Goal: Task Accomplishment & Management: Manage account settings

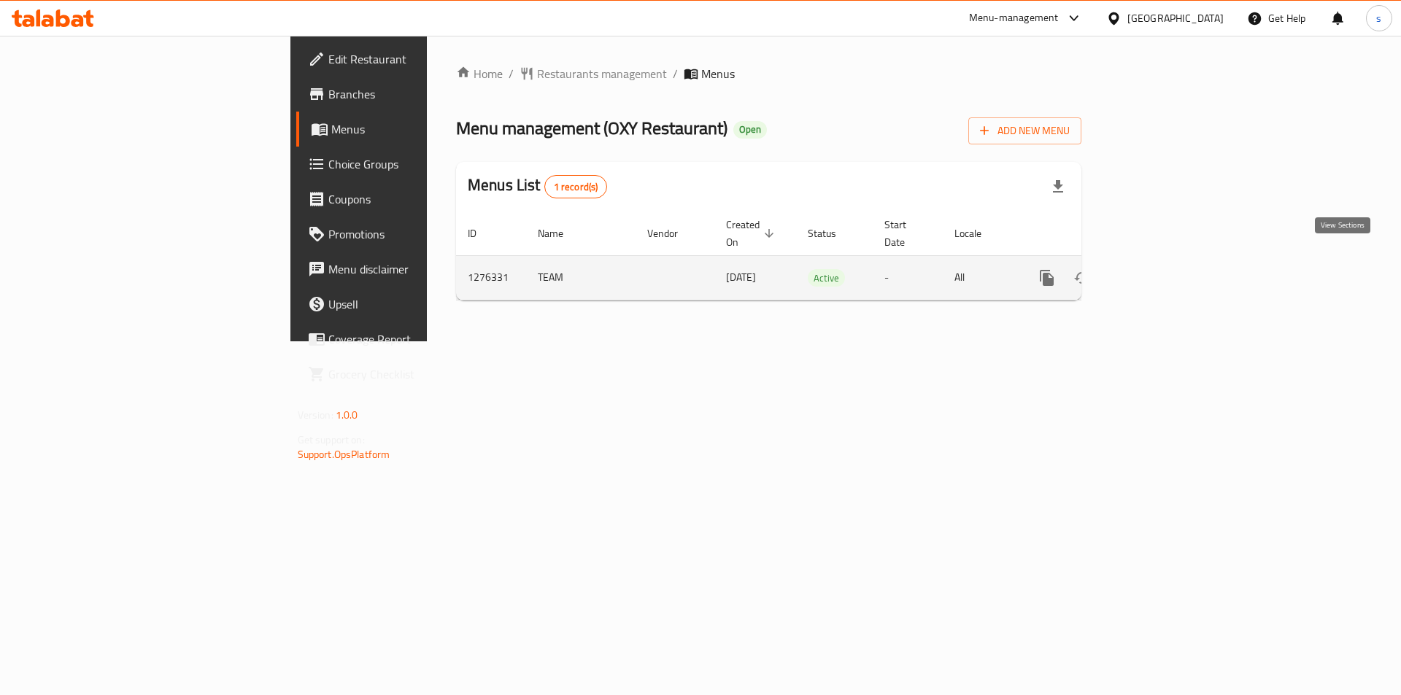
click at [1161, 269] on icon "enhanced table" at bounding box center [1152, 278] width 18 height 18
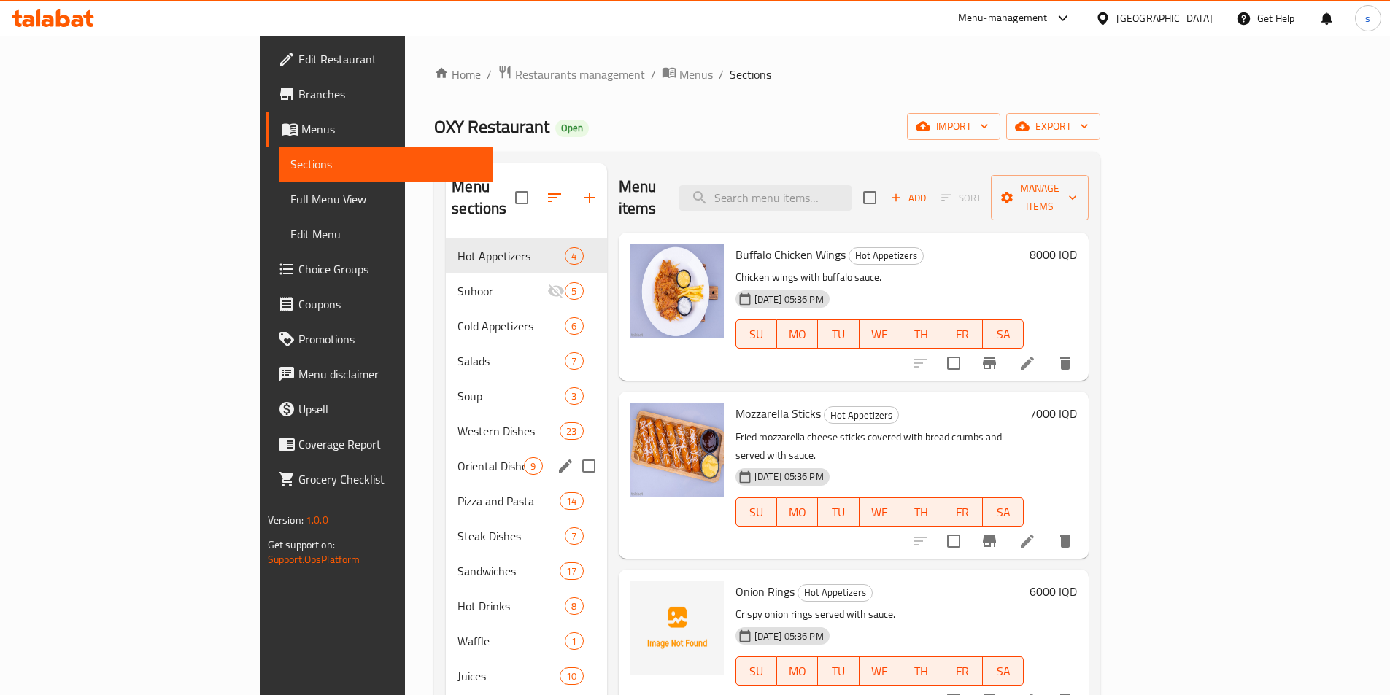
click at [573, 451] on input "Menu sections" at bounding box center [588, 466] width 31 height 31
checkbox input "true"
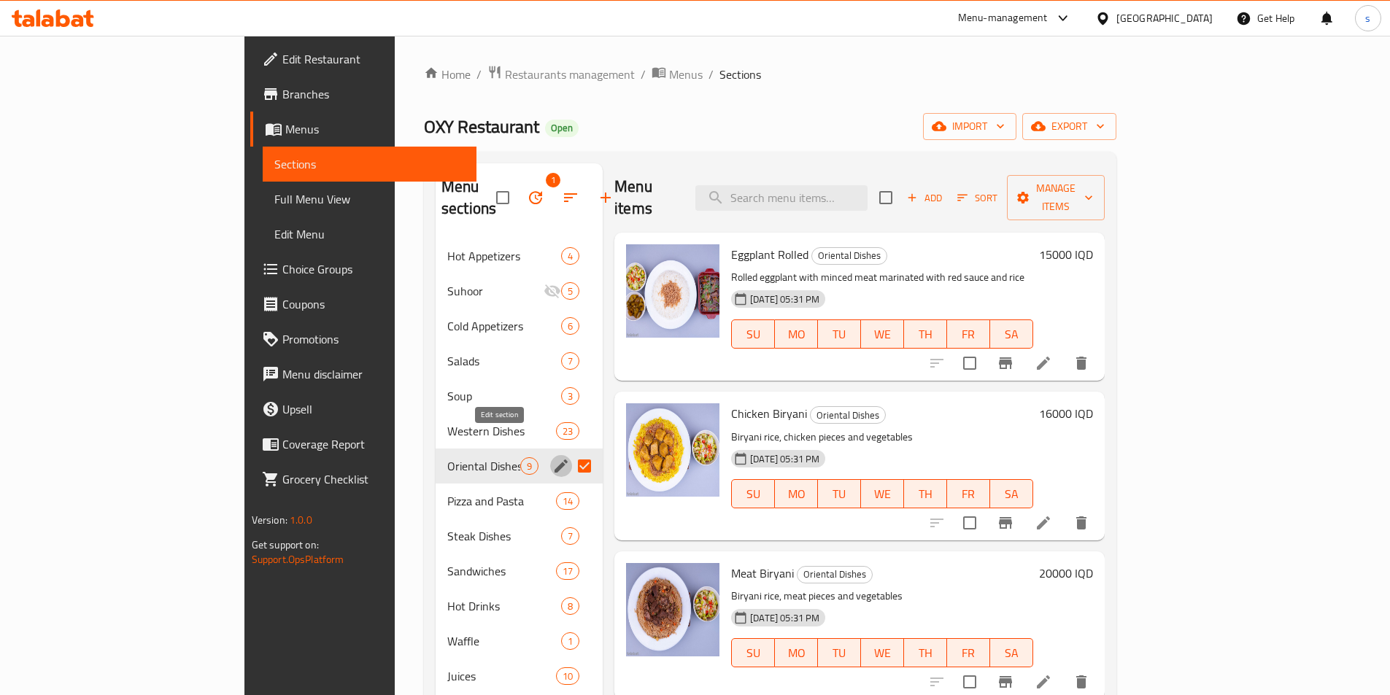
click at [552, 457] on icon "edit" at bounding box center [561, 466] width 18 height 18
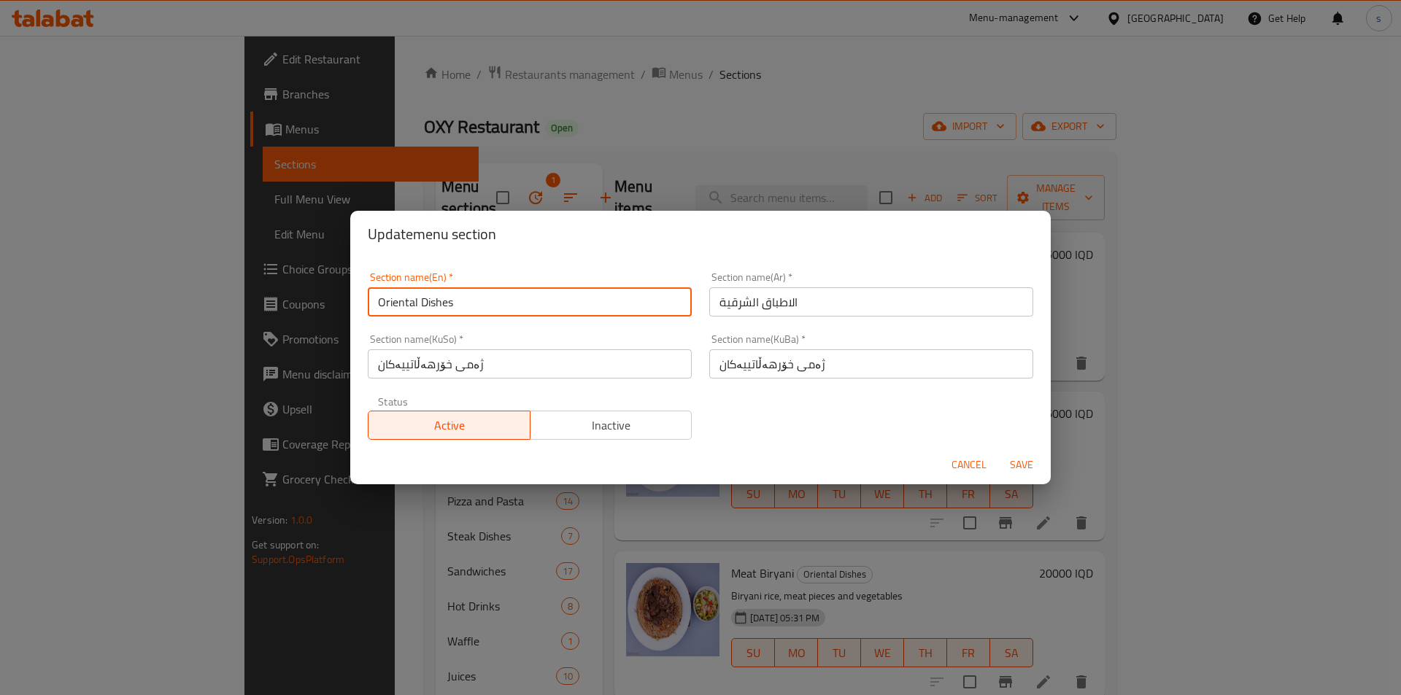
drag, startPoint x: 471, startPoint y: 301, endPoint x: 333, endPoint y: 301, distance: 137.9
click at [333, 301] on div "Update menu section Section name(En)   * Oriental Dishes Section name(En) * Sec…" at bounding box center [700, 347] width 1401 height 695
click at [950, 453] on button "Cancel" at bounding box center [969, 465] width 47 height 27
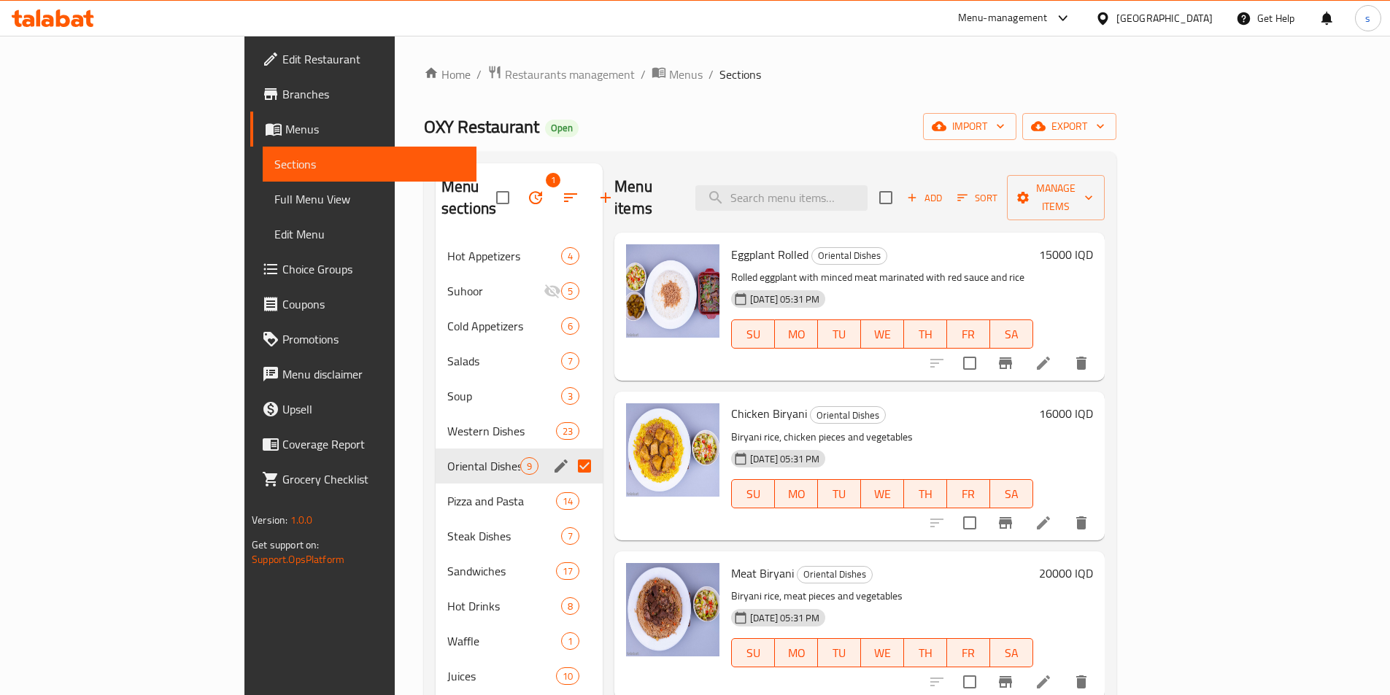
click at [73, 21] on icon at bounding box center [78, 21] width 12 height 12
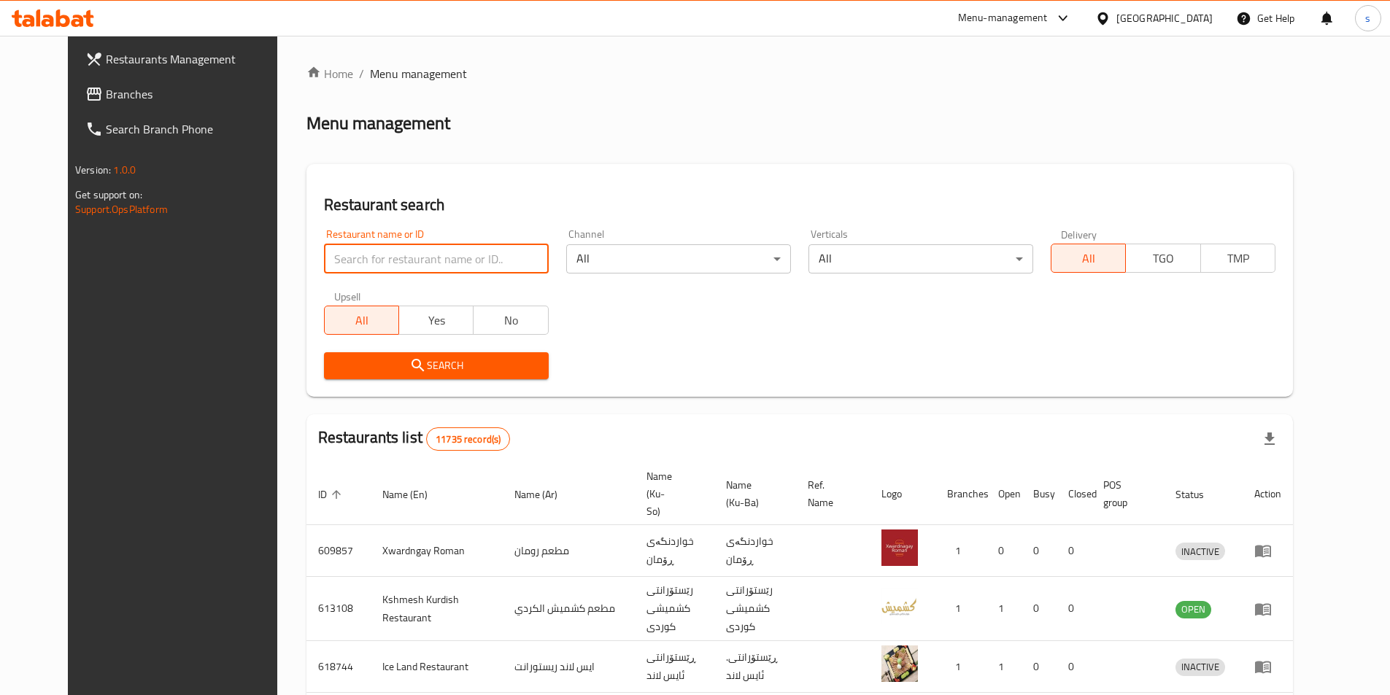
click at [352, 255] on input "search" at bounding box center [436, 258] width 225 height 29
type input "655264"
click button "Search" at bounding box center [436, 365] width 225 height 27
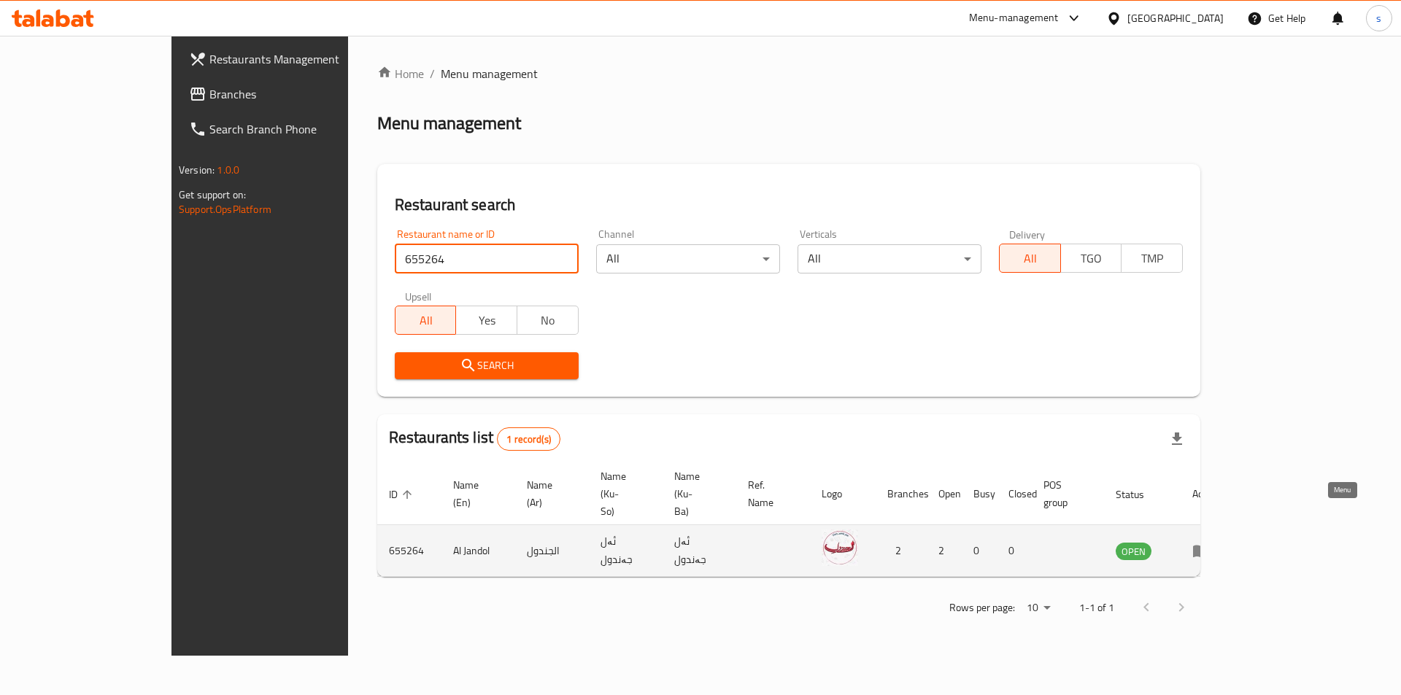
click at [1209, 546] on icon "enhanced table" at bounding box center [1201, 552] width 16 height 12
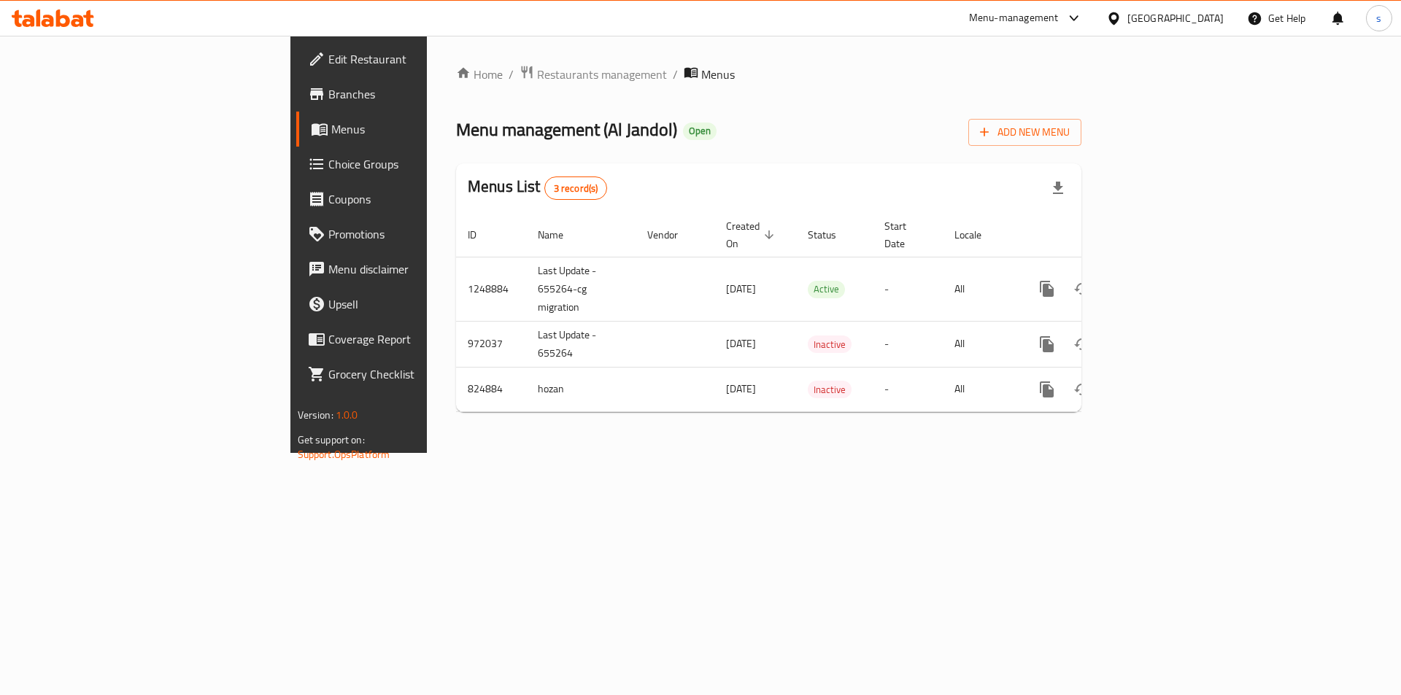
click at [328, 67] on span "Edit Restaurant" at bounding box center [420, 59] width 185 height 18
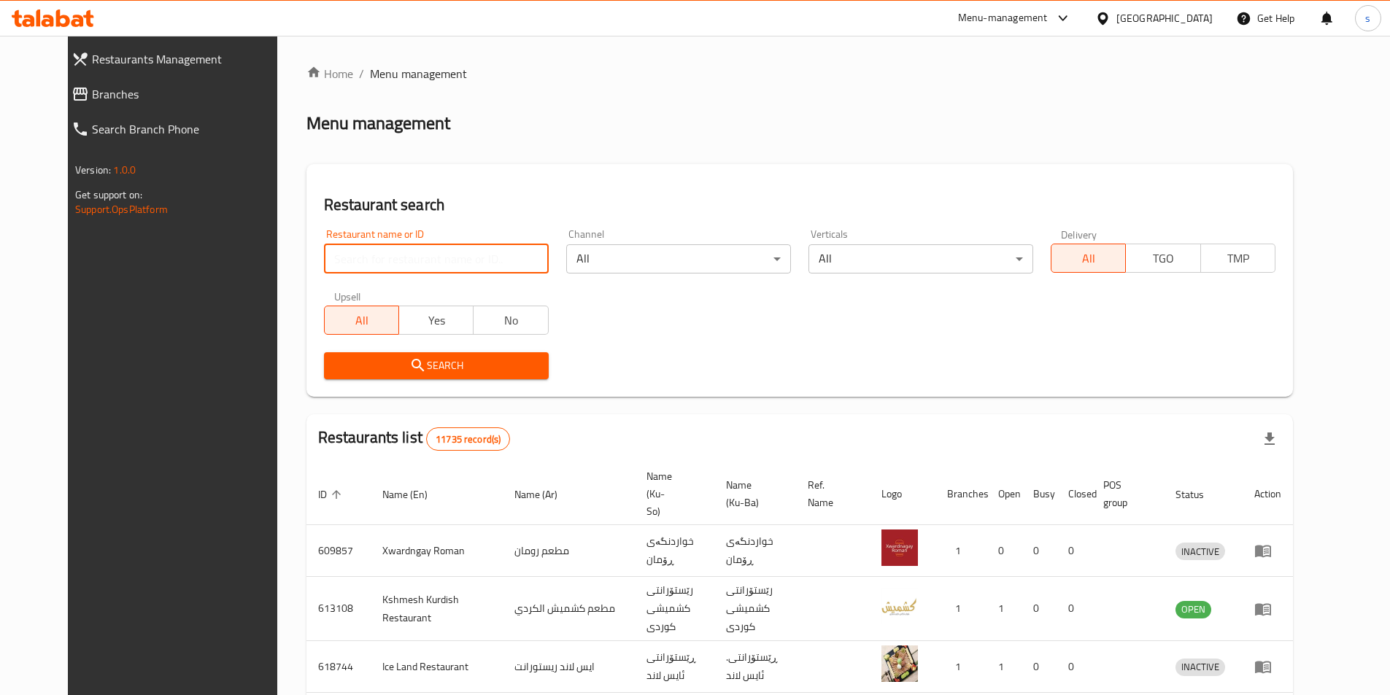
drag, startPoint x: 0, startPoint y: 0, endPoint x: 347, endPoint y: 255, distance: 430.6
click at [347, 255] on input "search" at bounding box center [436, 258] width 225 height 29
paste input "681341"
type input "681341"
click button "Search" at bounding box center [436, 365] width 225 height 27
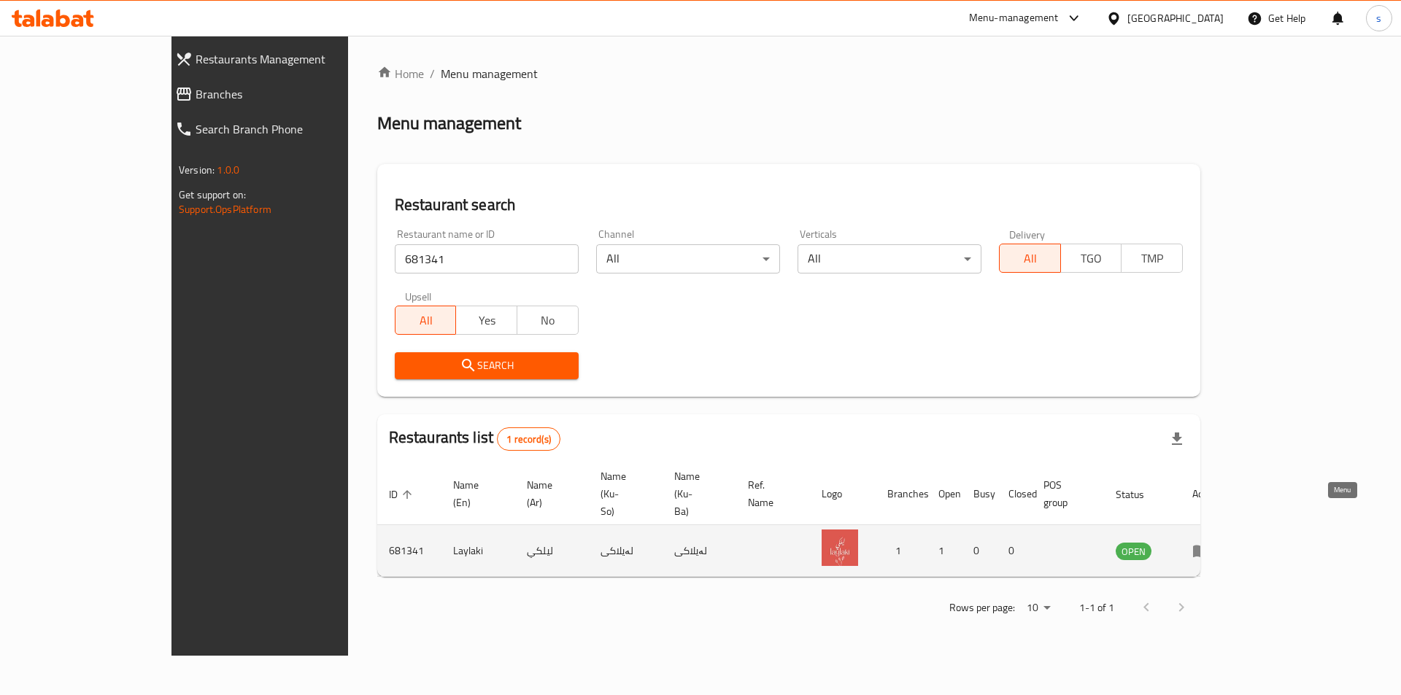
click at [1209, 546] on icon "enhanced table" at bounding box center [1201, 552] width 16 height 12
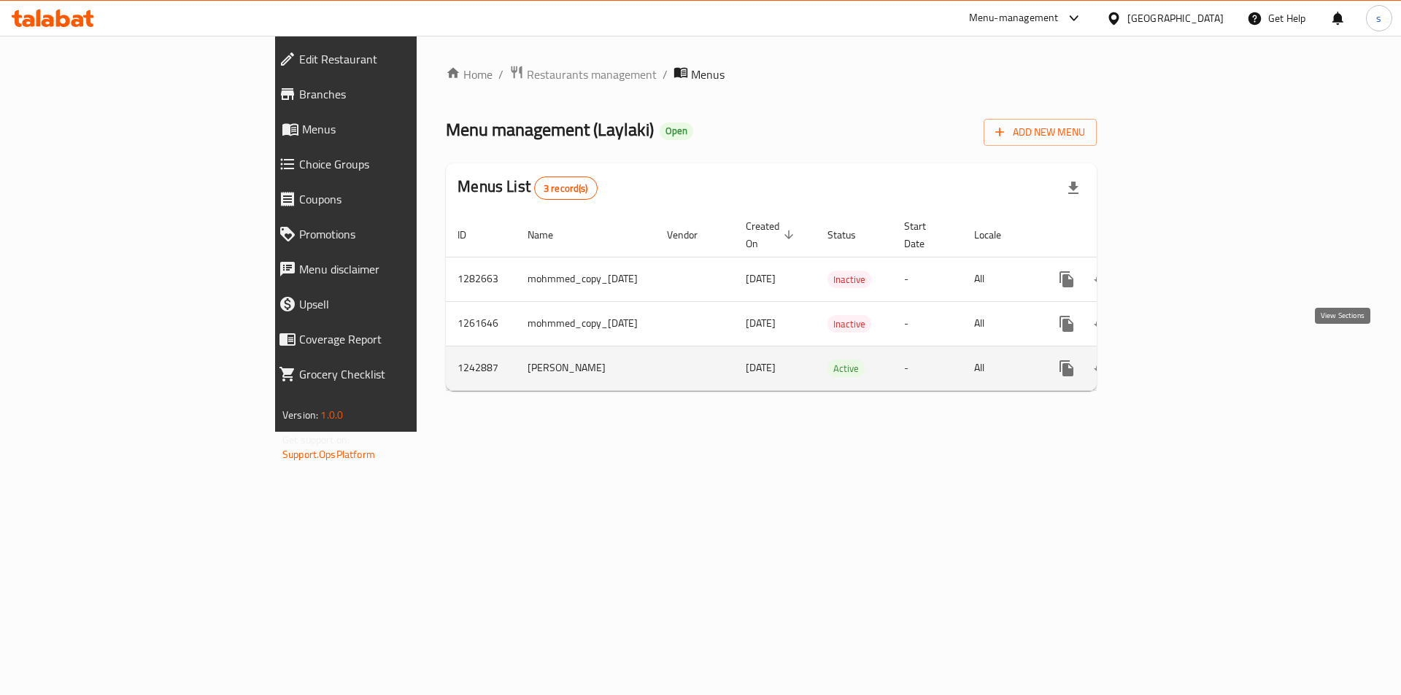
click at [1180, 360] on icon "enhanced table" at bounding box center [1172, 369] width 18 height 18
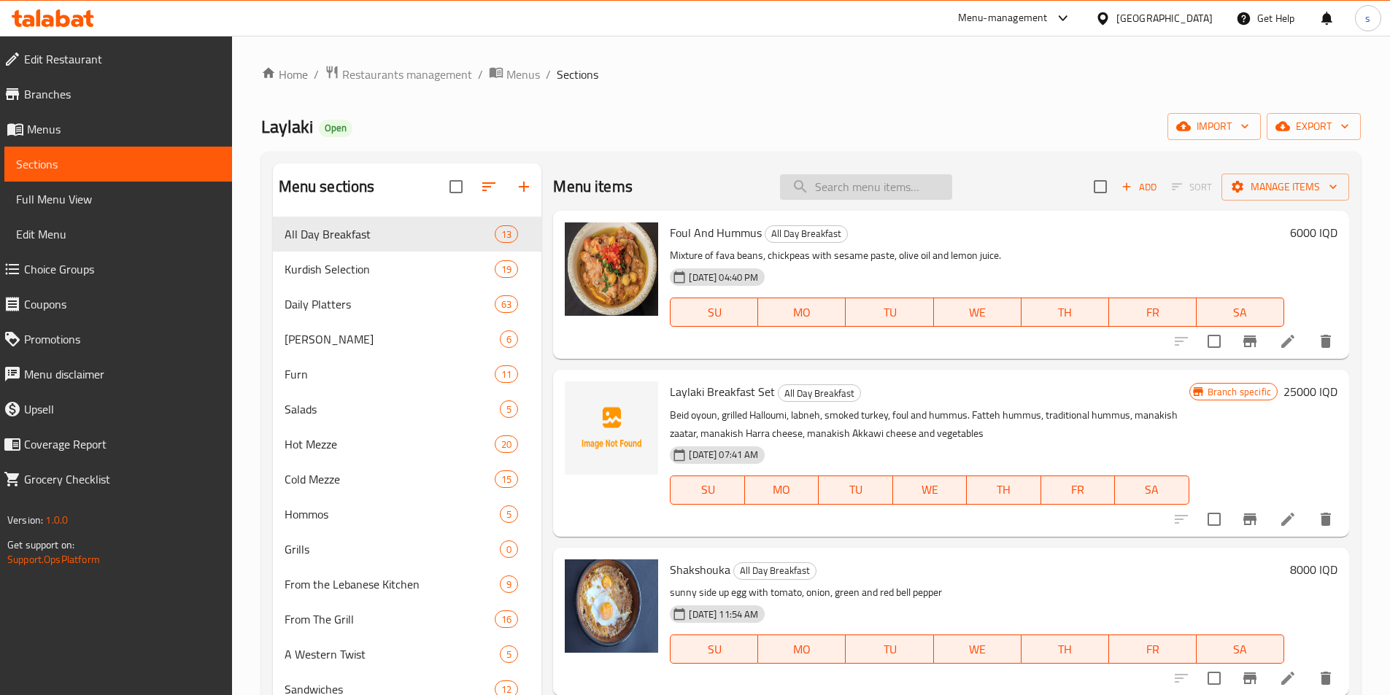
click at [870, 178] on input "search" at bounding box center [866, 187] width 172 height 26
paste input "Lunch Offer"
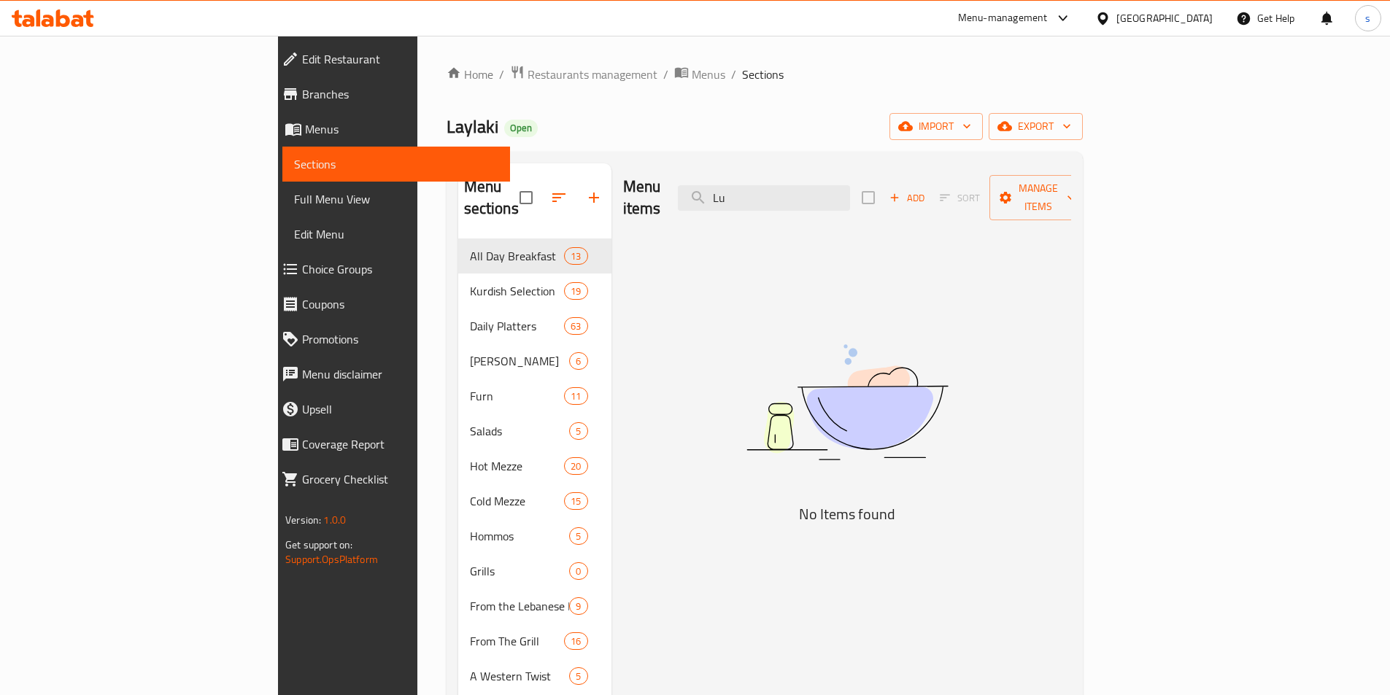
type input "L"
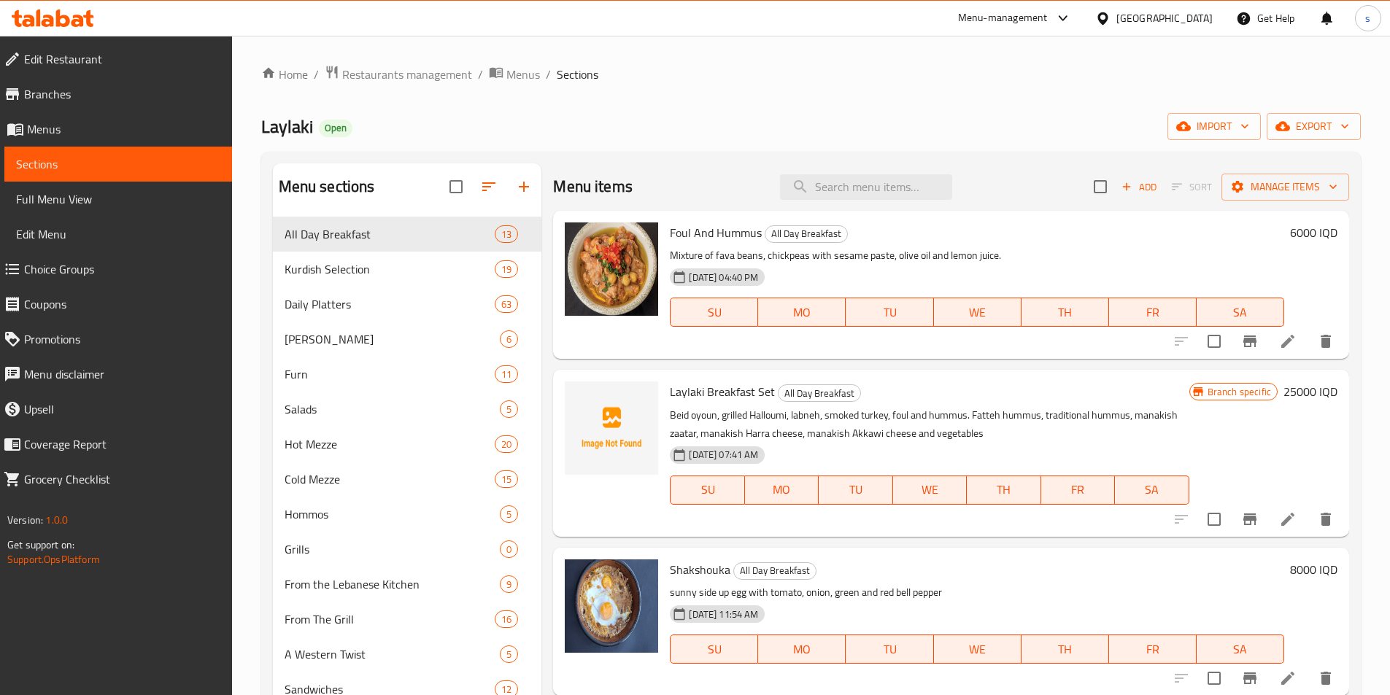
click at [47, 20] on icon at bounding box center [48, 21] width 12 height 12
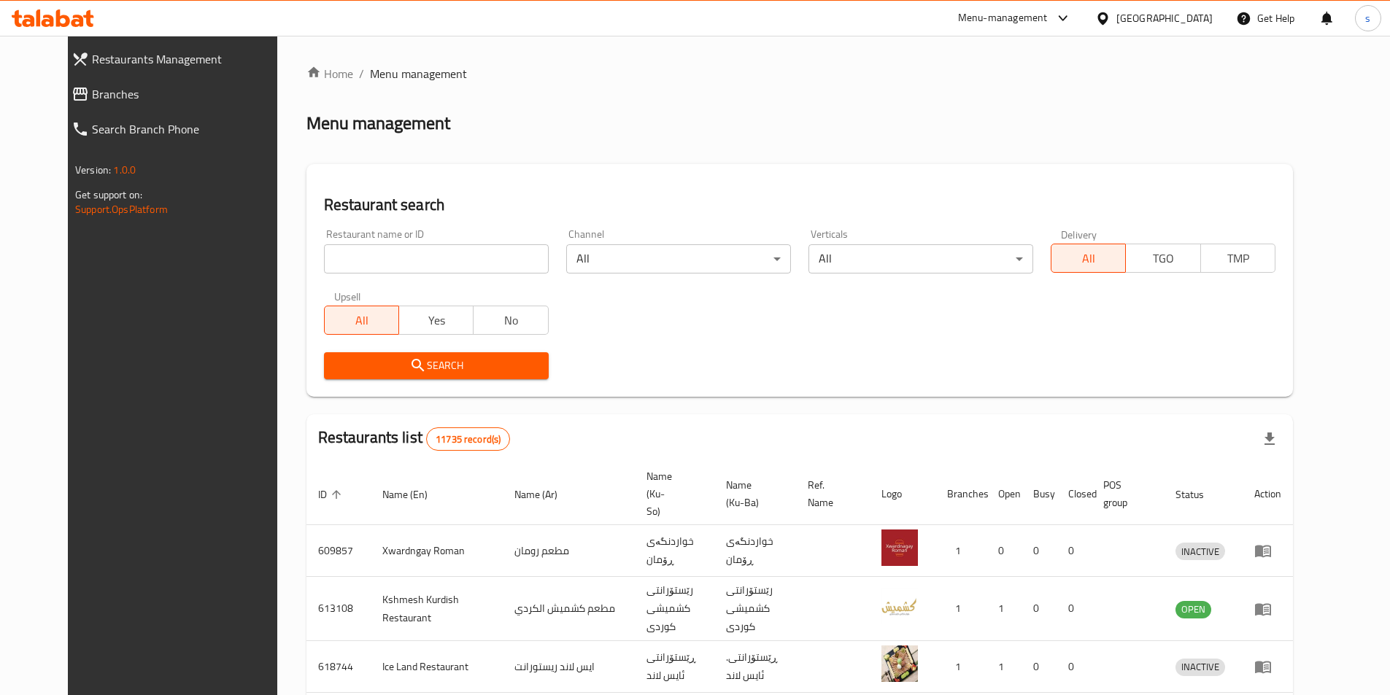
click at [441, 268] on input "search" at bounding box center [436, 258] width 225 height 29
paste input "&"
click button "Search" at bounding box center [436, 365] width 225 height 27
drag, startPoint x: 310, startPoint y: 252, endPoint x: 266, endPoint y: 255, distance: 43.9
click at [306, 255] on div "Restaurant search Restaurant name or ID & Restaurant name or ID Channel All ​ V…" at bounding box center [799, 280] width 986 height 233
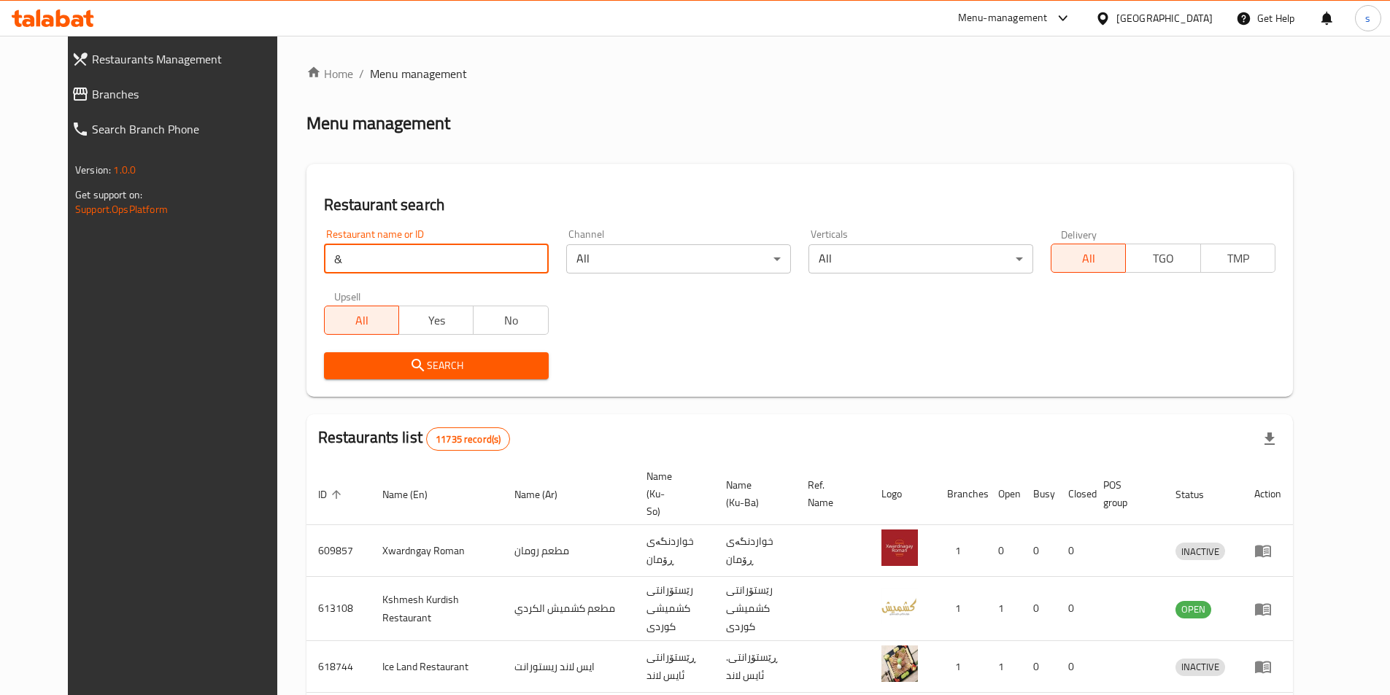
paste input "681341"
type input "681341"
click button "Search" at bounding box center [436, 365] width 225 height 27
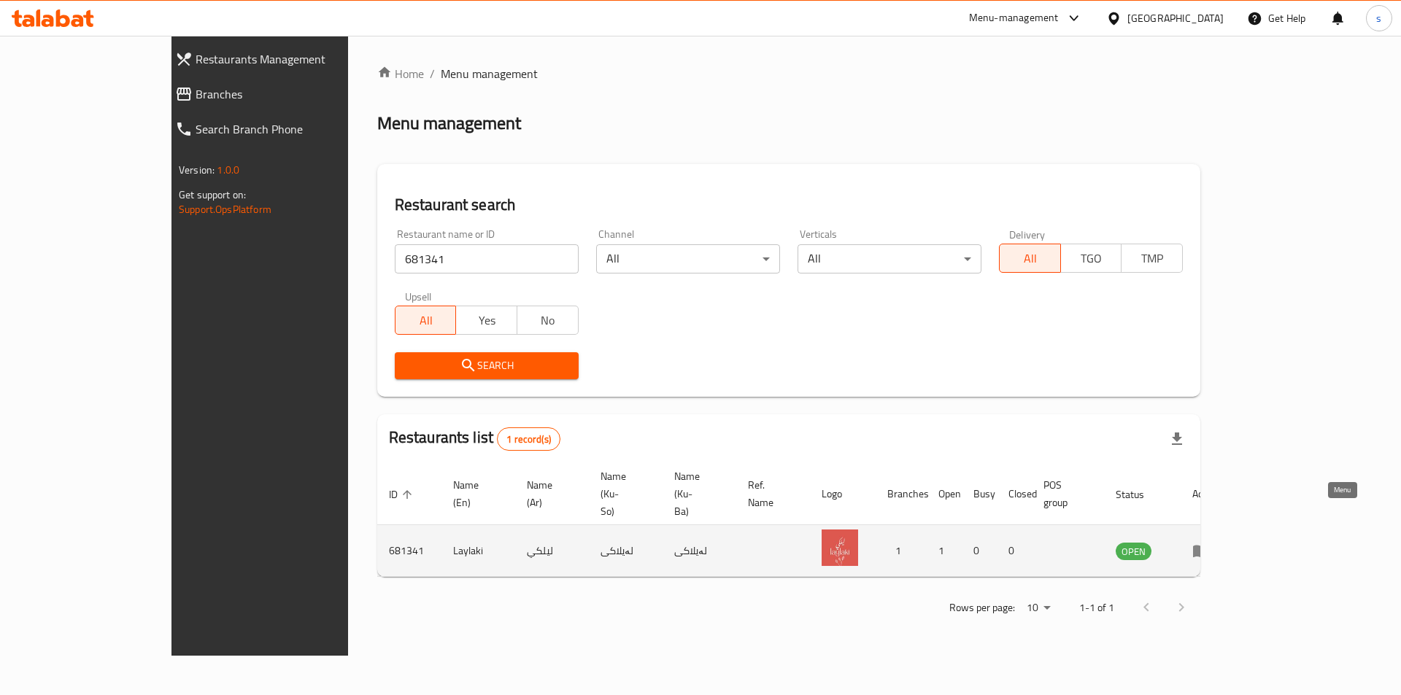
click at [1207, 549] on icon "enhanced table" at bounding box center [1204, 552] width 5 height 6
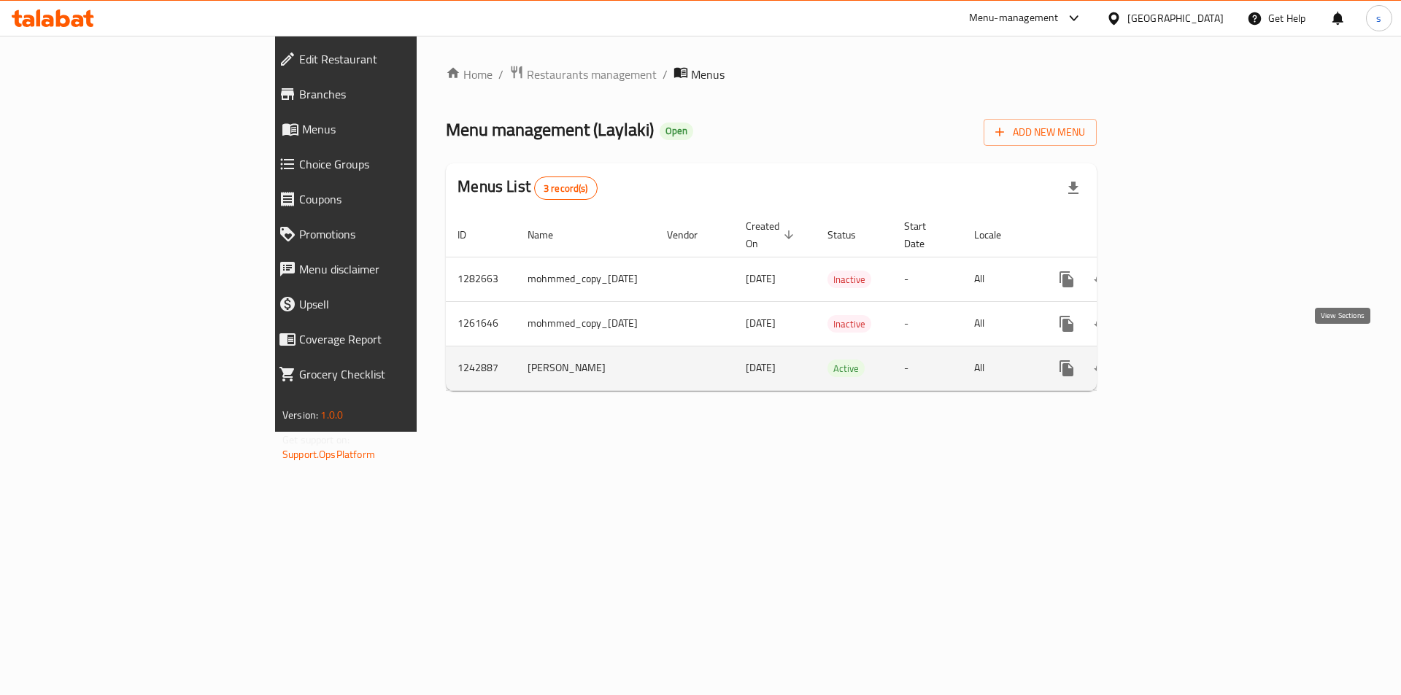
click at [1180, 360] on icon "enhanced table" at bounding box center [1172, 369] width 18 height 18
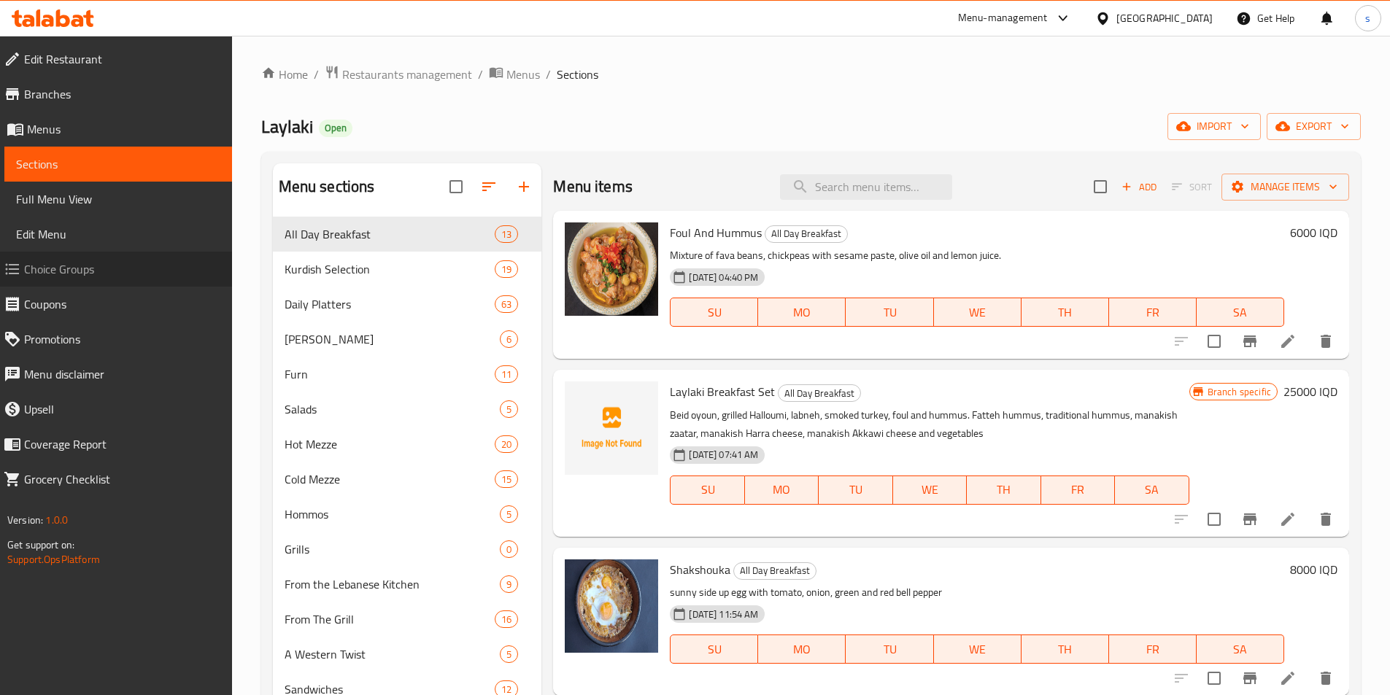
click at [139, 279] on link "Choice Groups" at bounding box center [112, 269] width 240 height 35
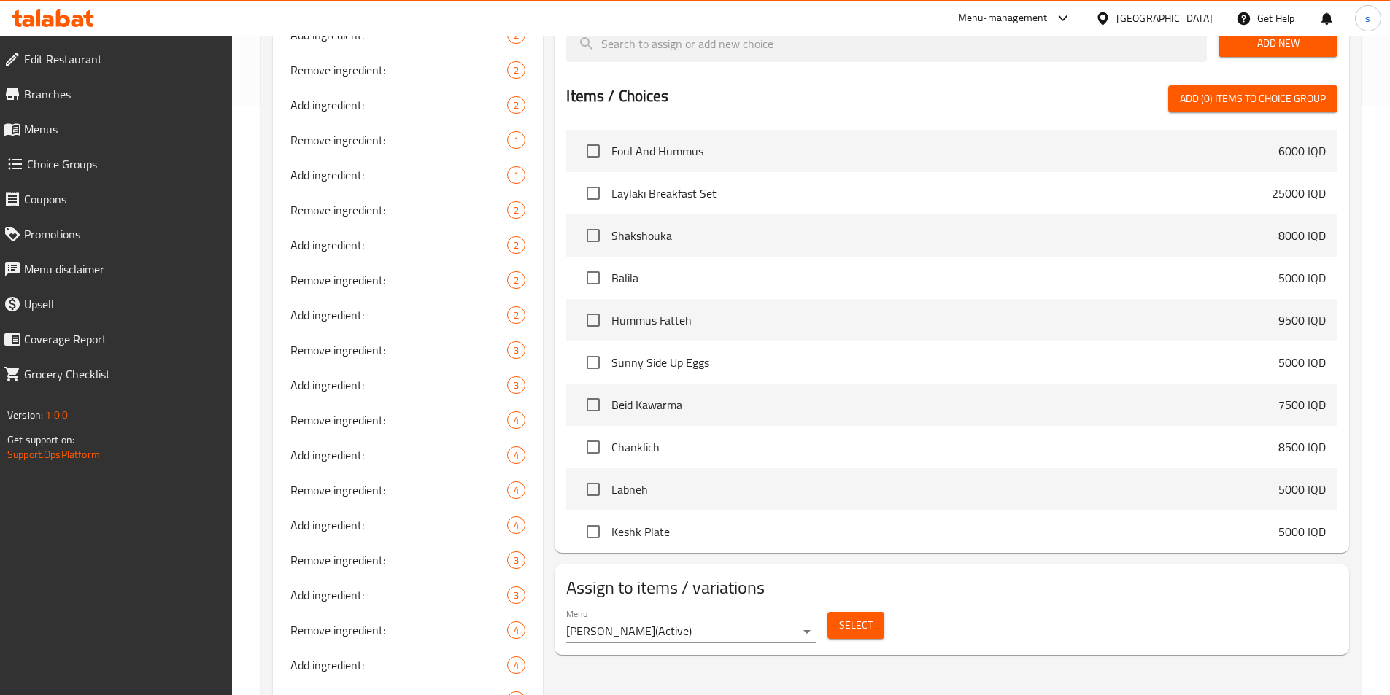
scroll to position [2304, 0]
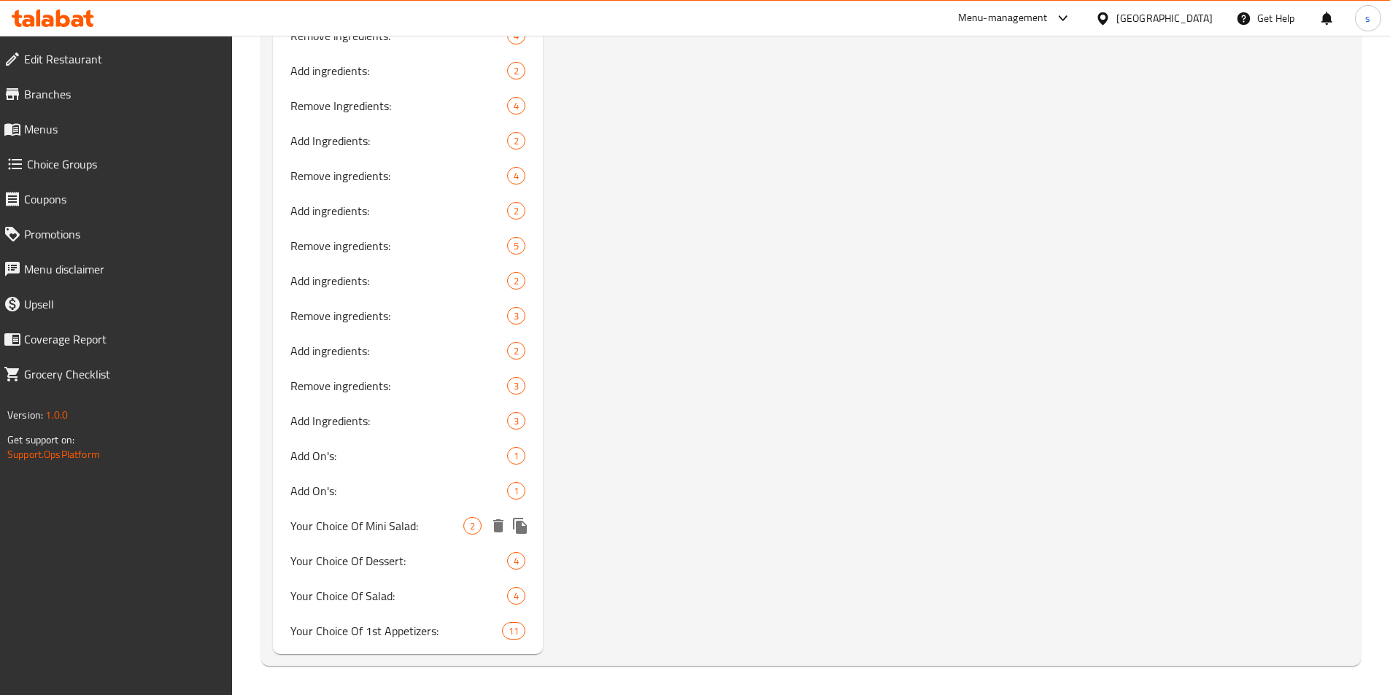
click at [401, 535] on span "Your Choice Of Mini Salad:" at bounding box center [377, 526] width 174 height 18
type input "Your Choice Of Mini Salad:"
type input "إختيارك من ميني سلطة:"
type input "هەڵبژاردنت لە مینی زەڵاتە"
type input "هەڵبژاردنت لە مینی زەڵاتە:"
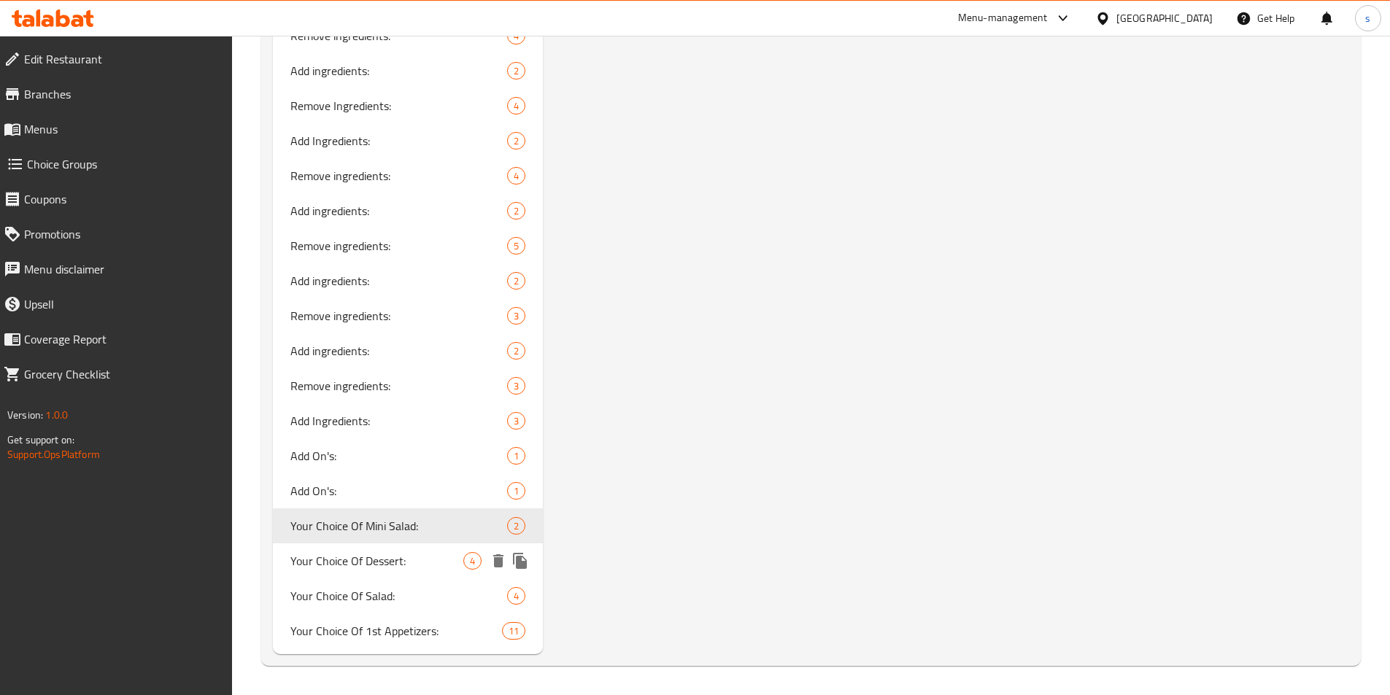
click at [374, 556] on span "Your Choice Of Dessert:" at bounding box center [377, 561] width 174 height 18
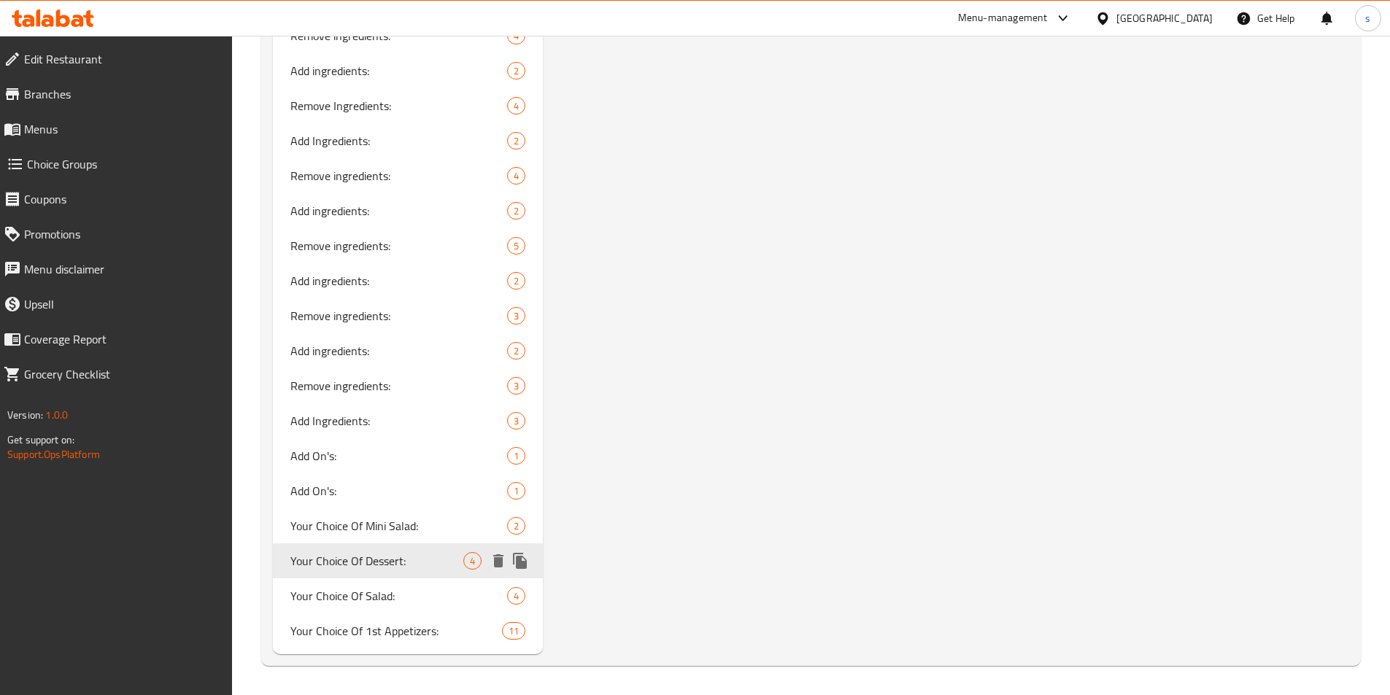
type input "Your Choice Of Dessert:"
type input "إختيارك من حلويات:"
type input "هەڵبژاردنت لە شیرینی:"
click at [386, 605] on span "Your Choice Of Salad:" at bounding box center [377, 596] width 174 height 18
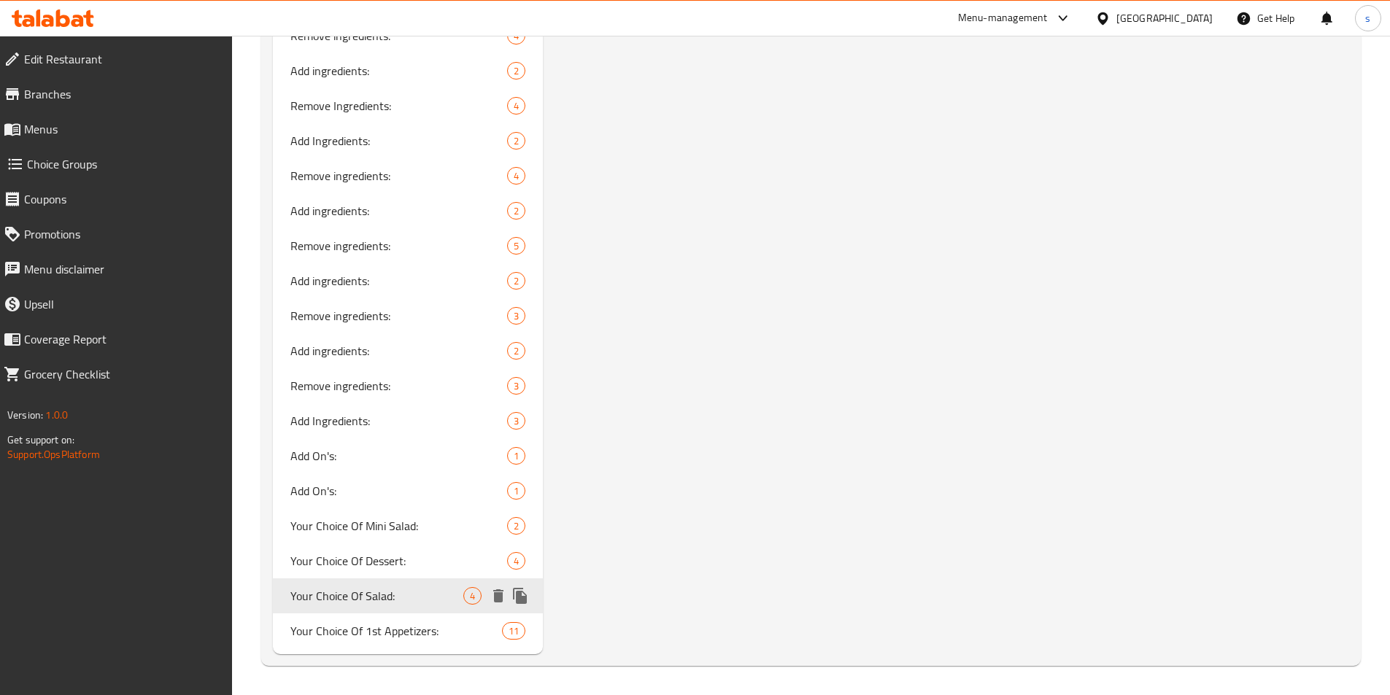
type input "Your Choice Of Salad:"
type input "إختيارك من السلطة:"
type input "هەڵبژاردنت لە زەڵاتە:"
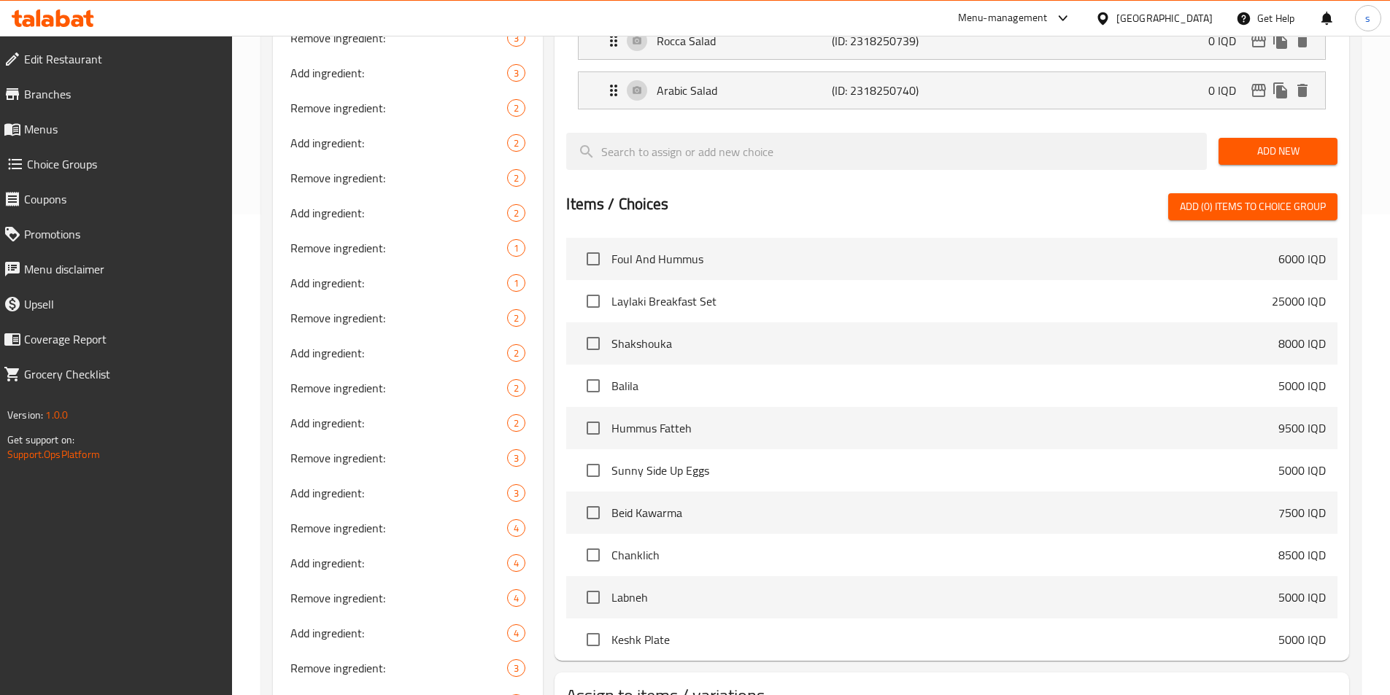
scroll to position [278, 0]
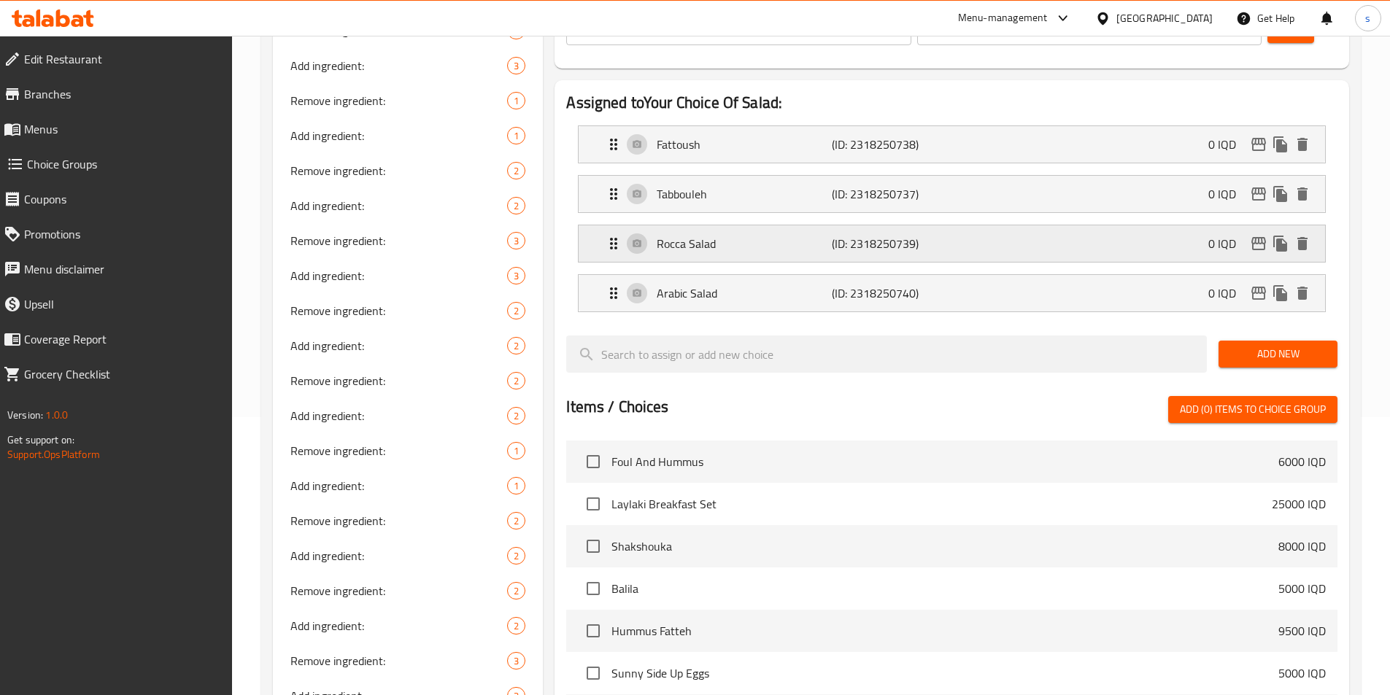
click at [924, 263] on nav "Fattoush (ID: 2318250738) 0 IQD Name (En) Fattoush Name (En) Name (Ar) فتوش Nam…" at bounding box center [951, 219] width 771 height 210
drag, startPoint x: 965, startPoint y: 216, endPoint x: 978, endPoint y: 162, distance: 55.4
click at [965, 225] on div "Rocca Salad (ID: 2318250739) 0 IQD" at bounding box center [956, 243] width 703 height 36
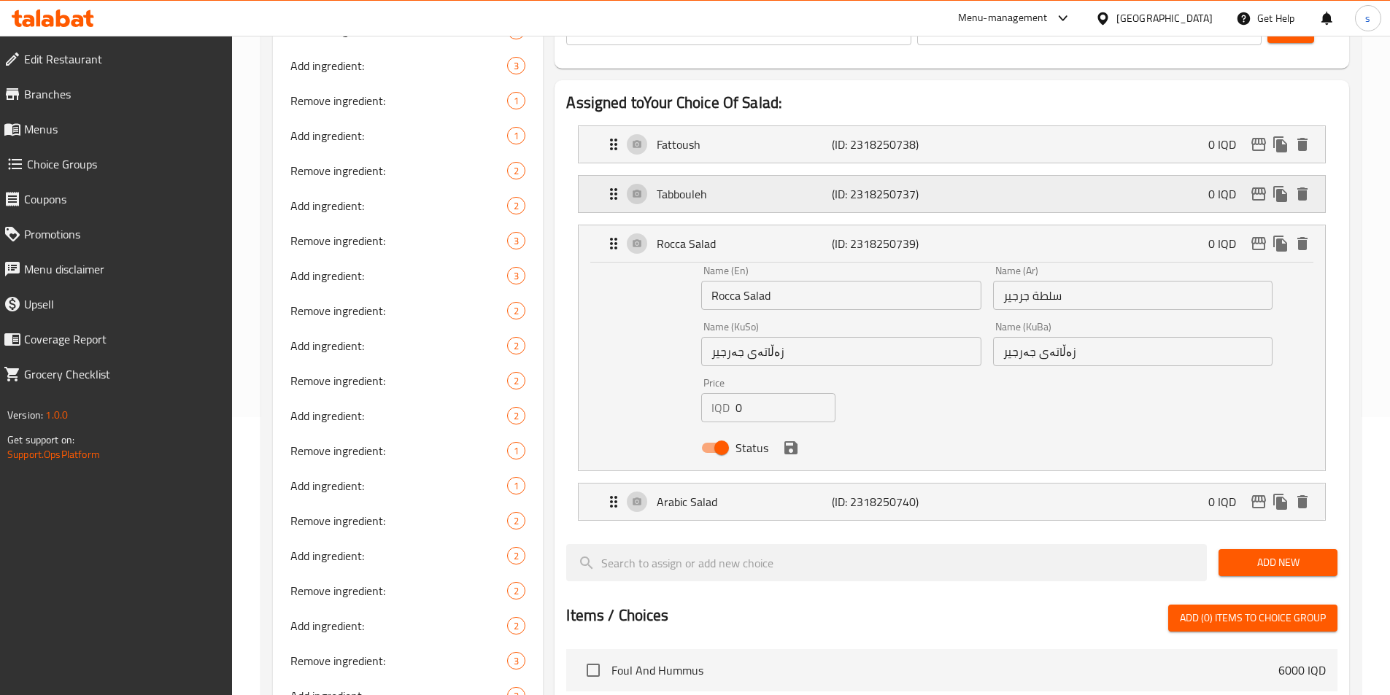
click at [978, 176] on div "Tabbouleh (ID: 2318250737) 0 IQD" at bounding box center [956, 194] width 703 height 36
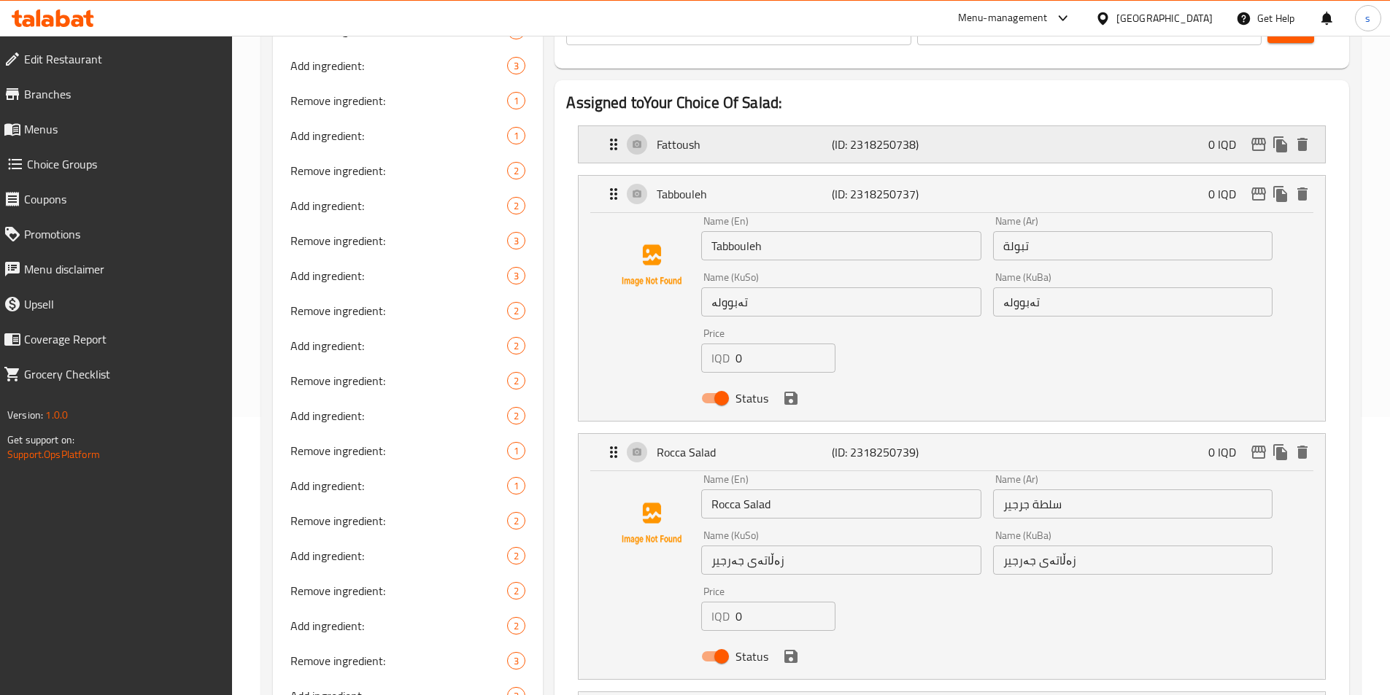
click at [982, 126] on div "Fattoush (ID: 2318250738) 0 IQD" at bounding box center [956, 144] width 703 height 36
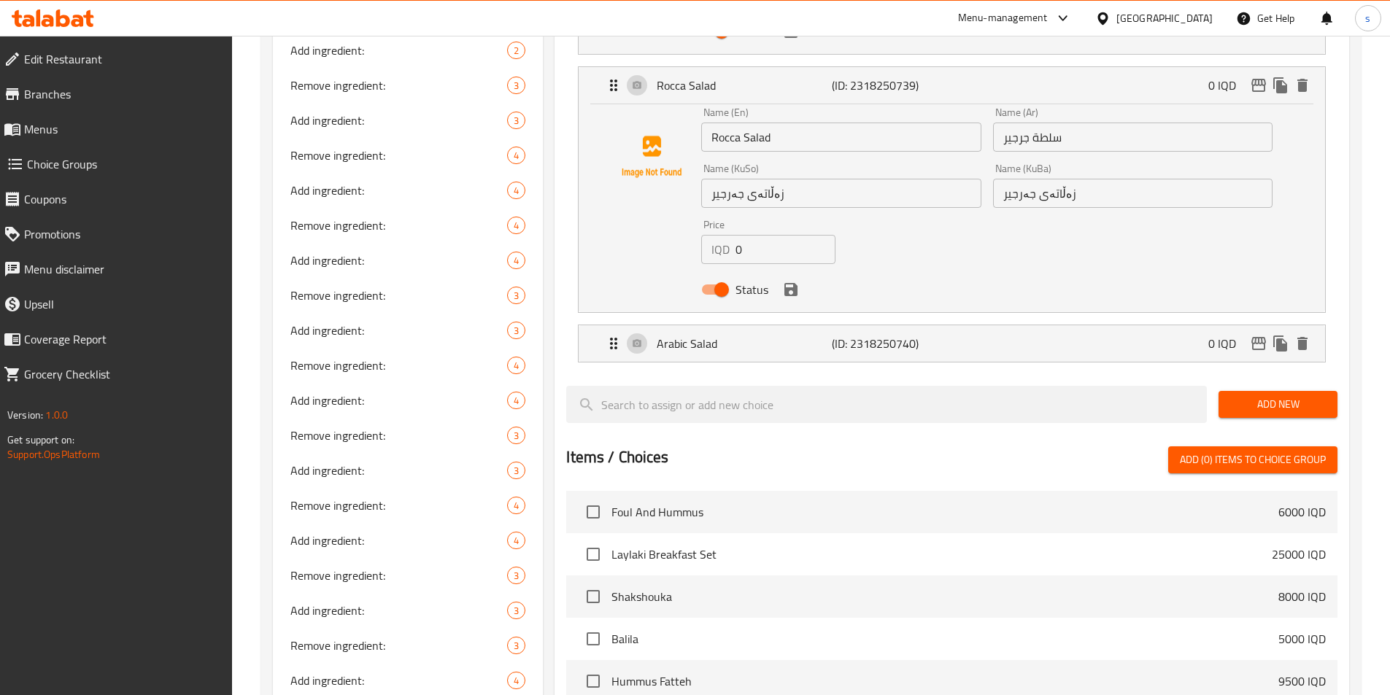
scroll to position [873, 0]
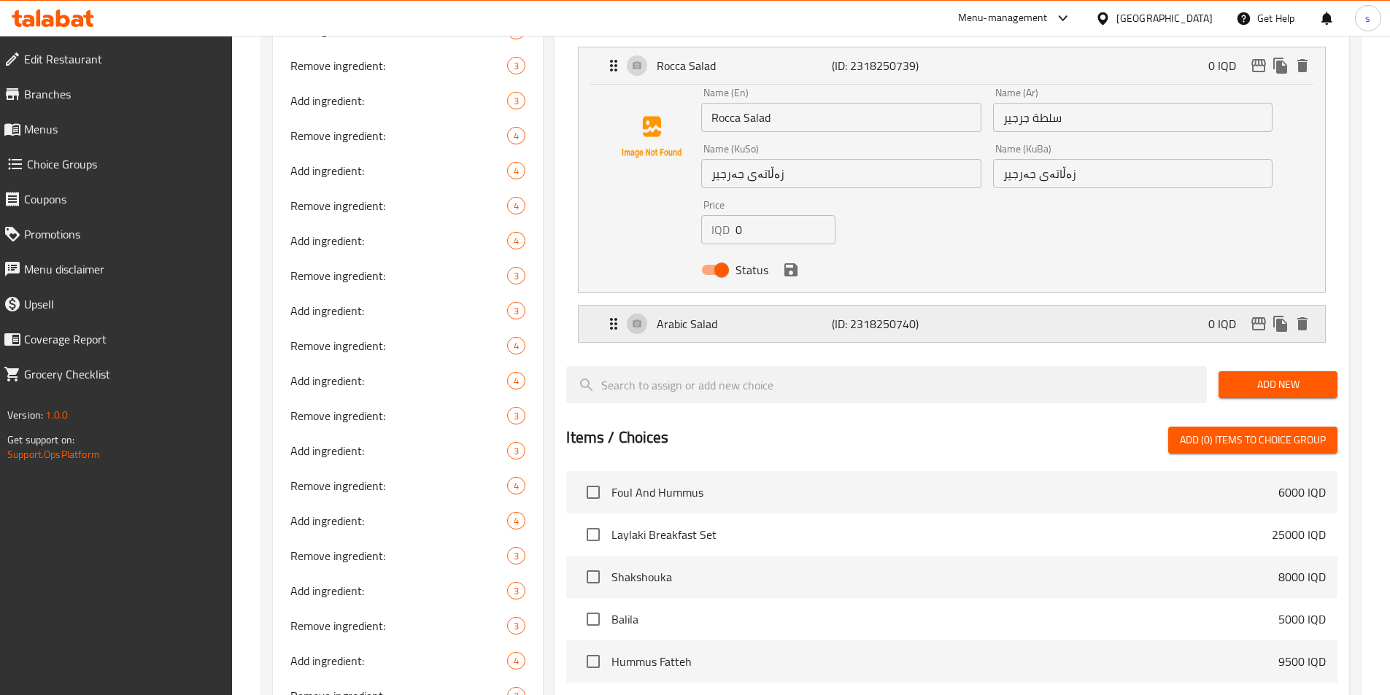
click at [980, 306] on div "Arabic Salad (ID: 2318250740) 0 IQD" at bounding box center [956, 324] width 703 height 36
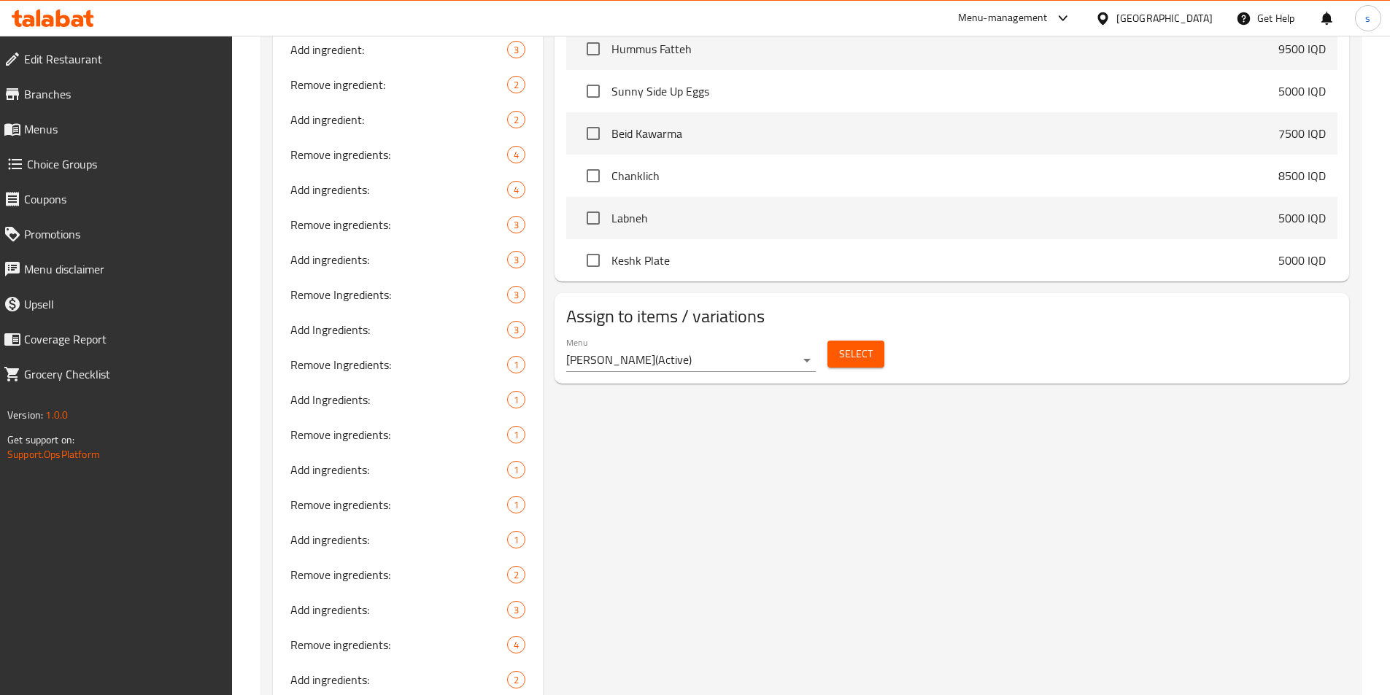
scroll to position [2304, 0]
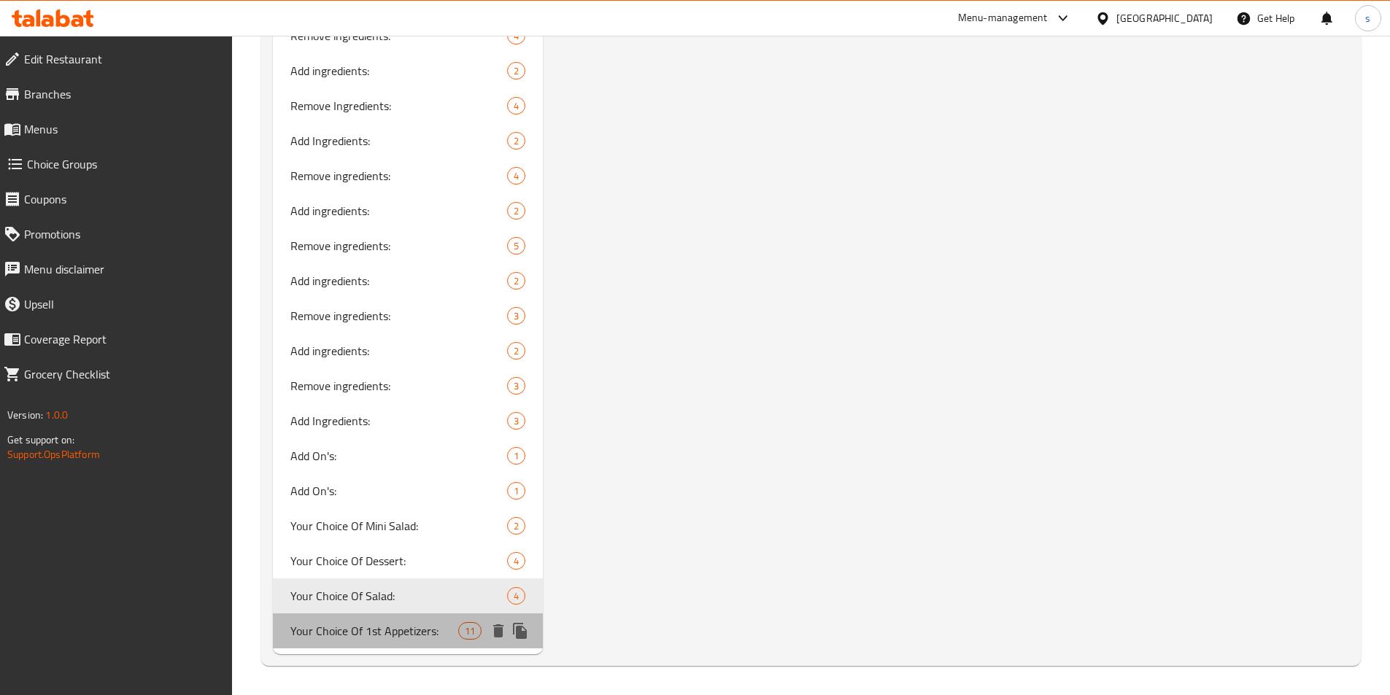
click at [331, 638] on span "Your Choice Of 1st Appetizers:" at bounding box center [374, 631] width 169 height 18
type input "Your Choice Of 1st Appetizers:"
type input "إختيارك من مقبلات الاول:"
type input "هەڵبژاردنت لە موقەبیلاتی یەکەم:"
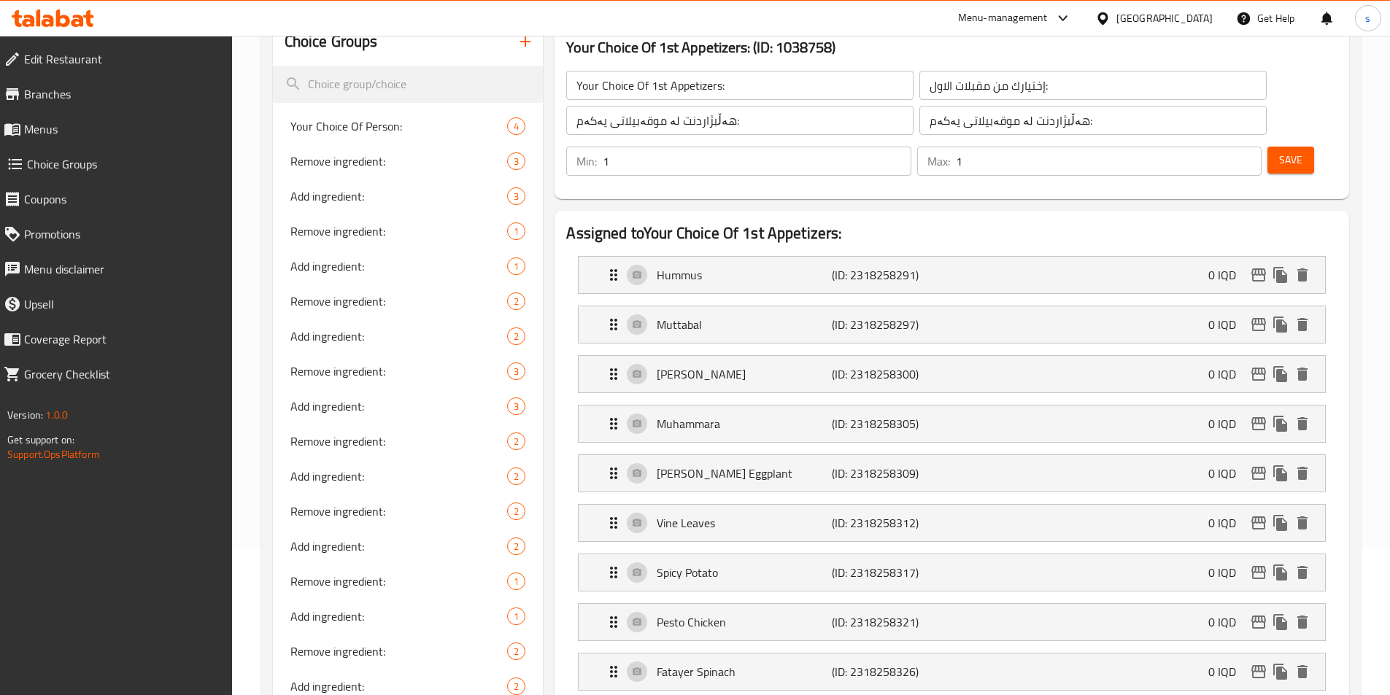
scroll to position [108, 0]
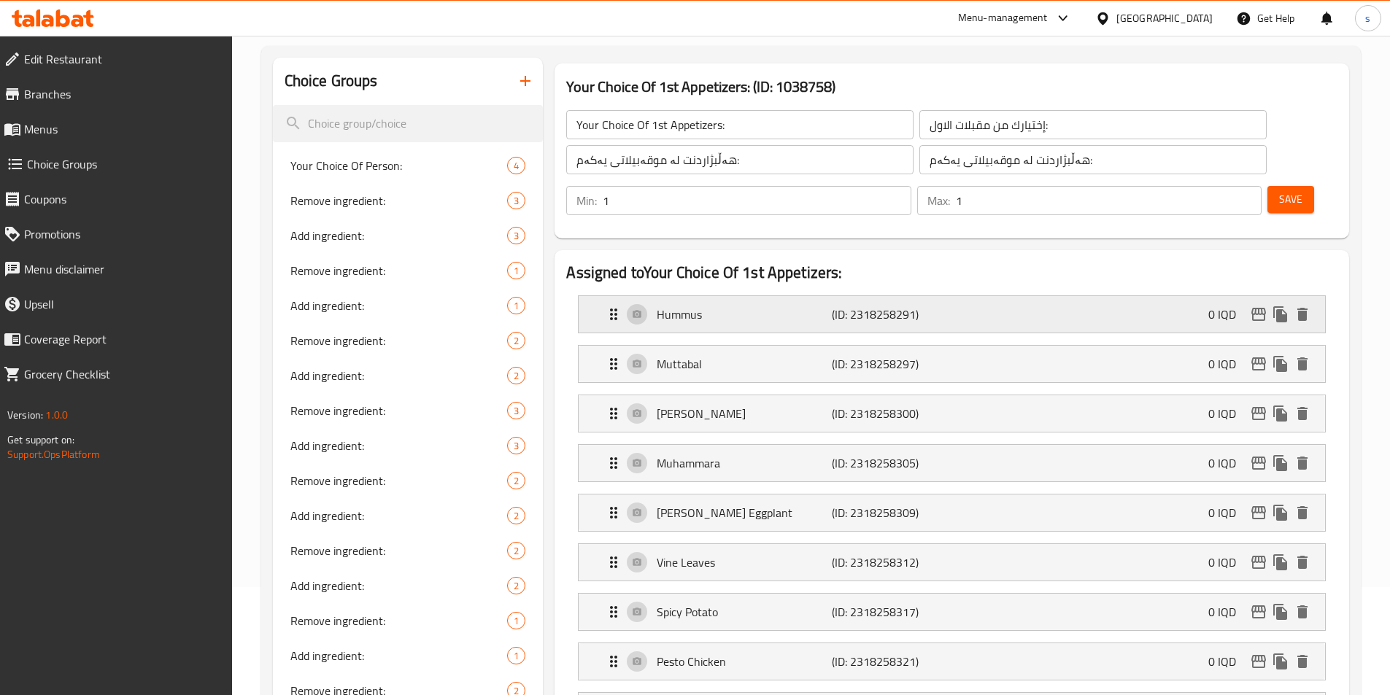
click at [1005, 296] on div "Hummus (ID: 2318258291) 0 IQD" at bounding box center [956, 314] width 703 height 36
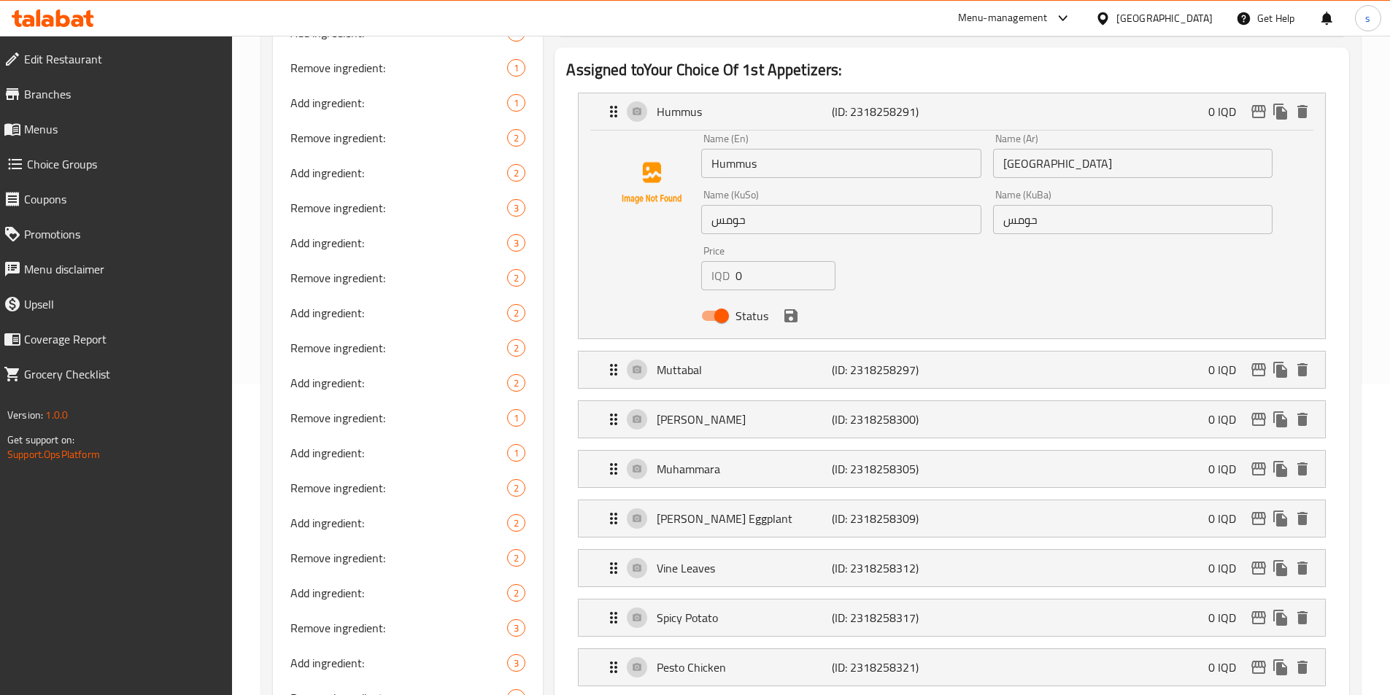
scroll to position [399, 0]
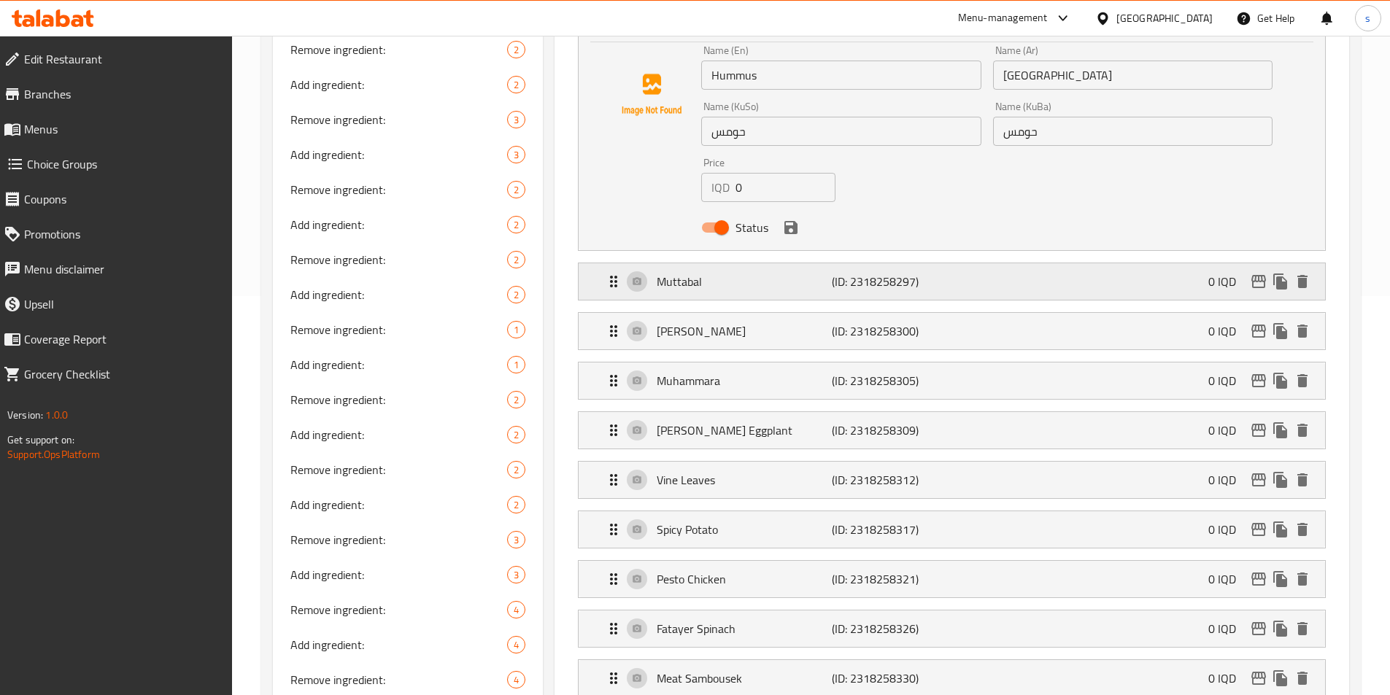
click at [966, 263] on div "Muttabal (ID: 2318258297) 0 IQD" at bounding box center [956, 281] width 703 height 36
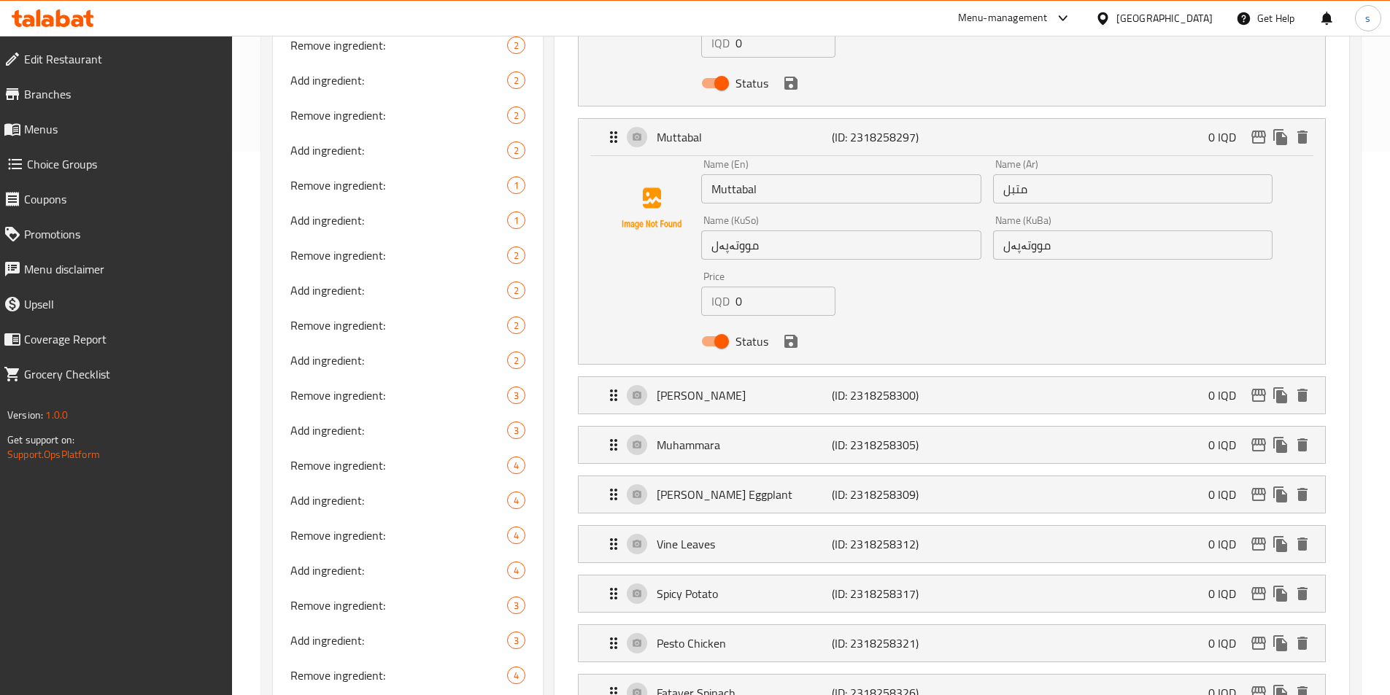
scroll to position [694, 0]
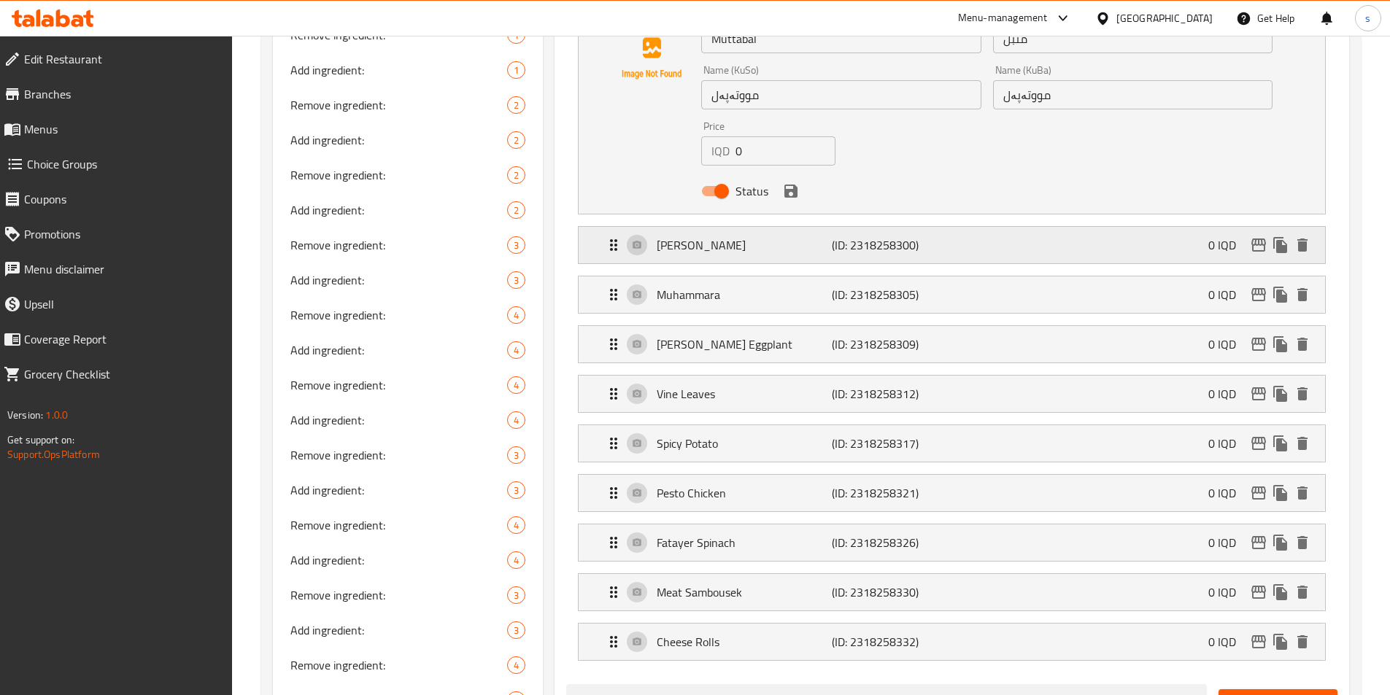
click at [957, 227] on div "Mafruka Traboulsi (ID: 2318258300) 0 IQD" at bounding box center [956, 245] width 703 height 36
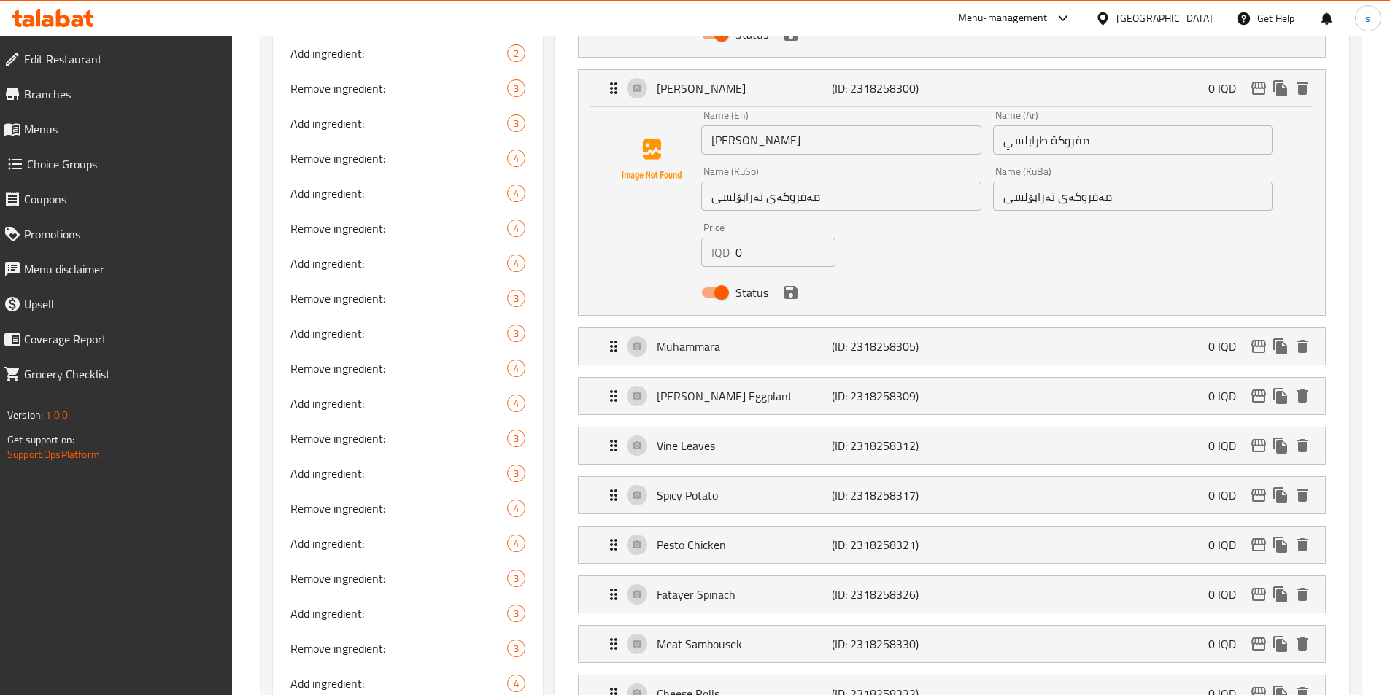
scroll to position [900, 0]
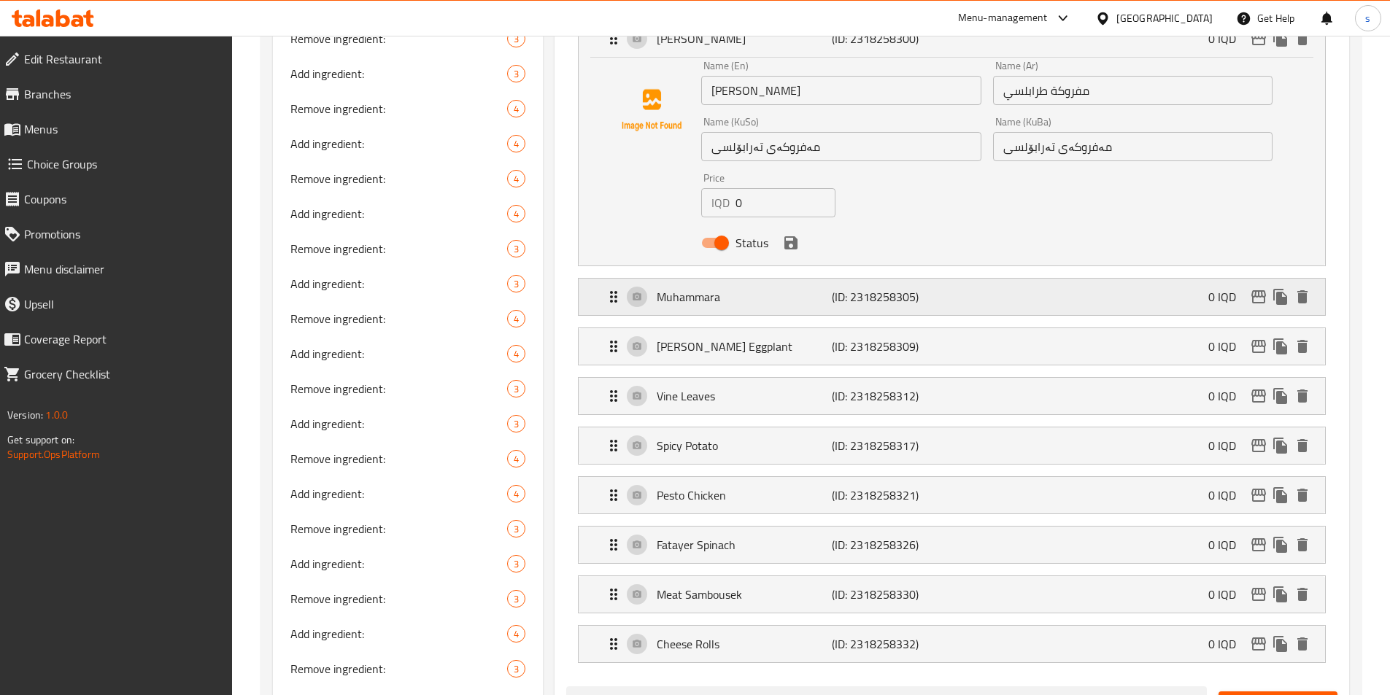
click at [957, 279] on div "Muhammara (ID: 2318258305) 0 IQD" at bounding box center [956, 297] width 703 height 36
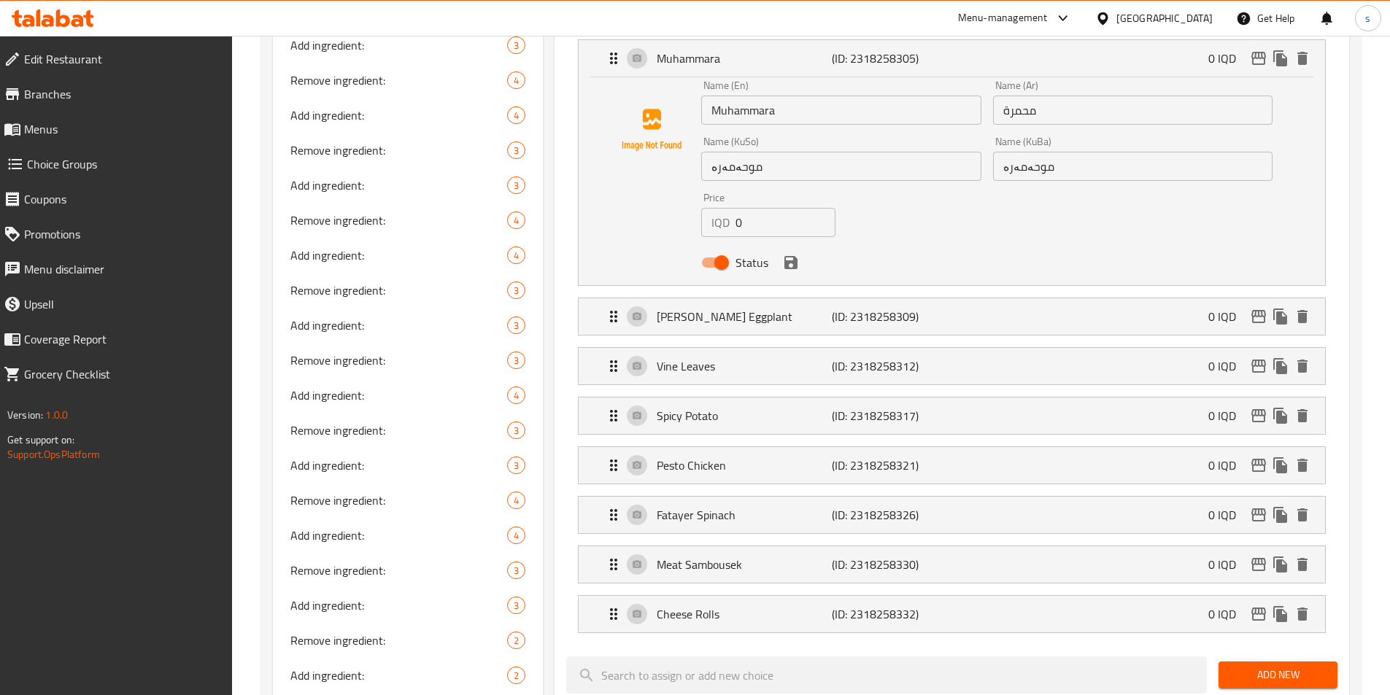
scroll to position [1143, 0]
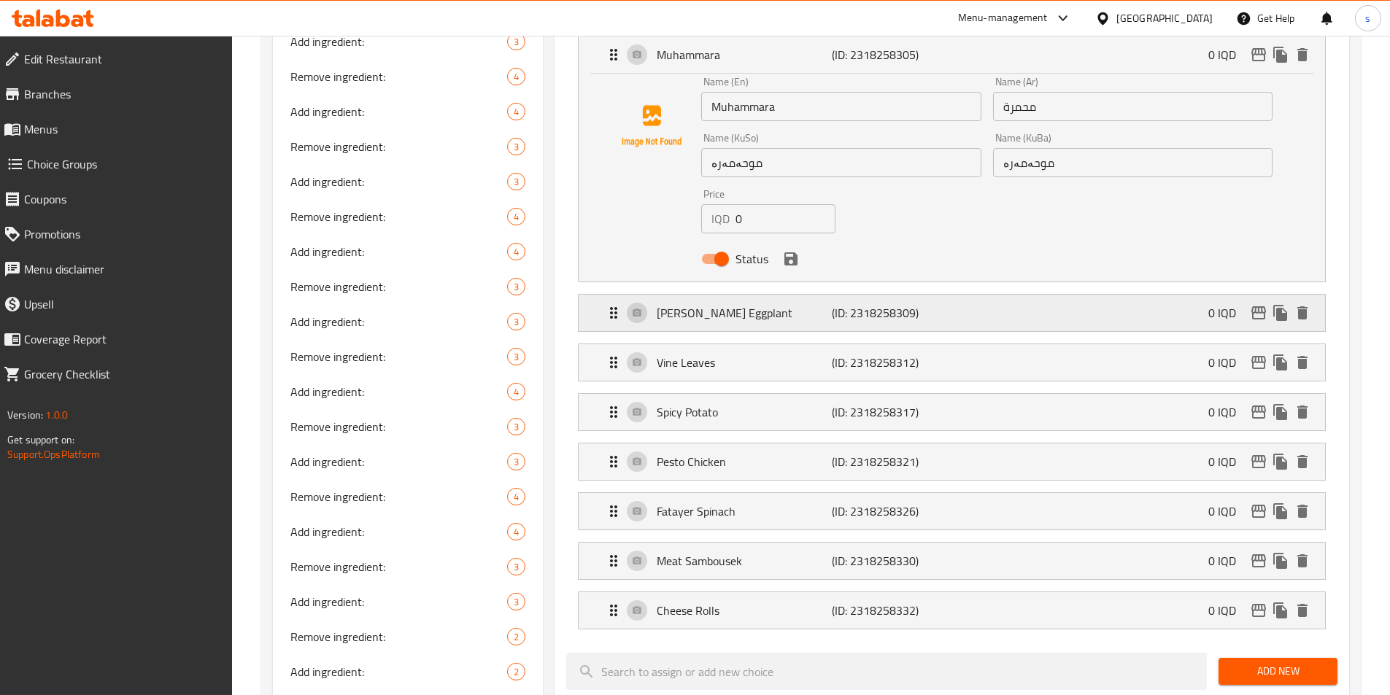
click at [1024, 295] on div "Raheb Eggplant (ID: 2318258309) 0 IQD" at bounding box center [956, 313] width 703 height 36
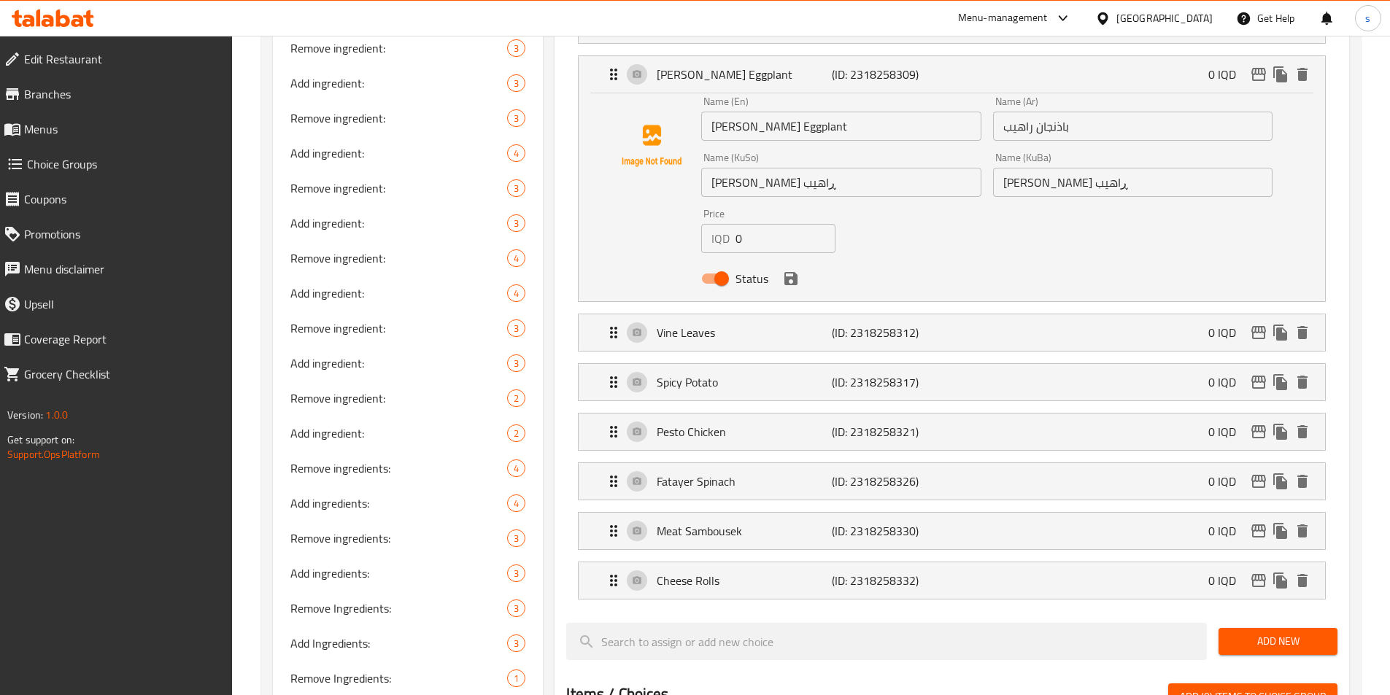
scroll to position [1417, 0]
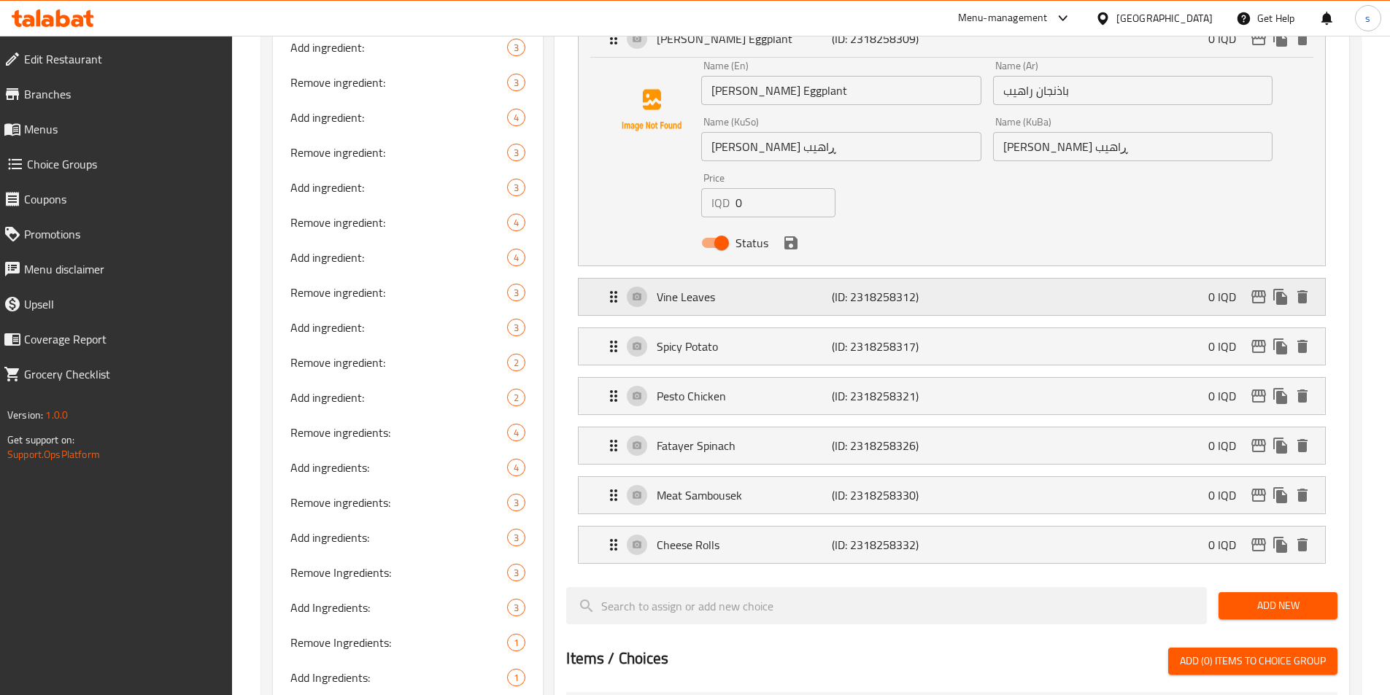
click at [1007, 279] on div "Vine Leaves (ID: 2318258312) 0 IQD" at bounding box center [956, 297] width 703 height 36
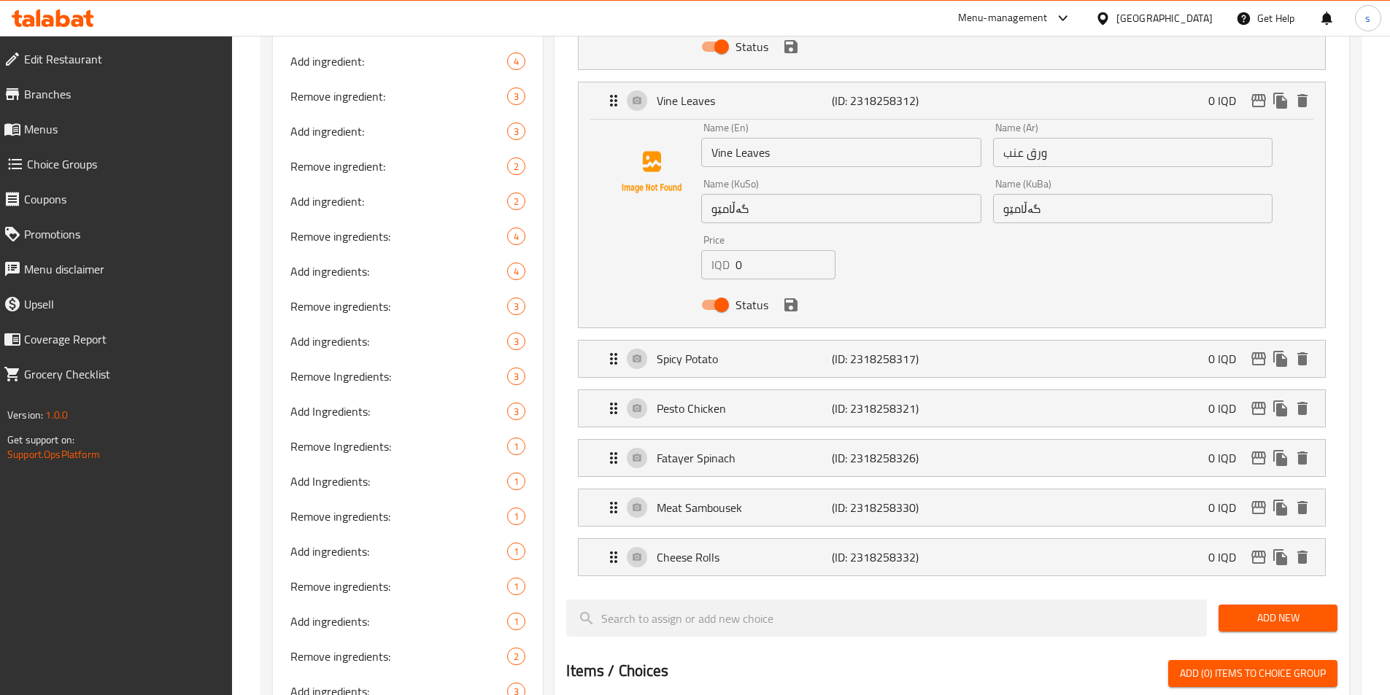
scroll to position [1630, 0]
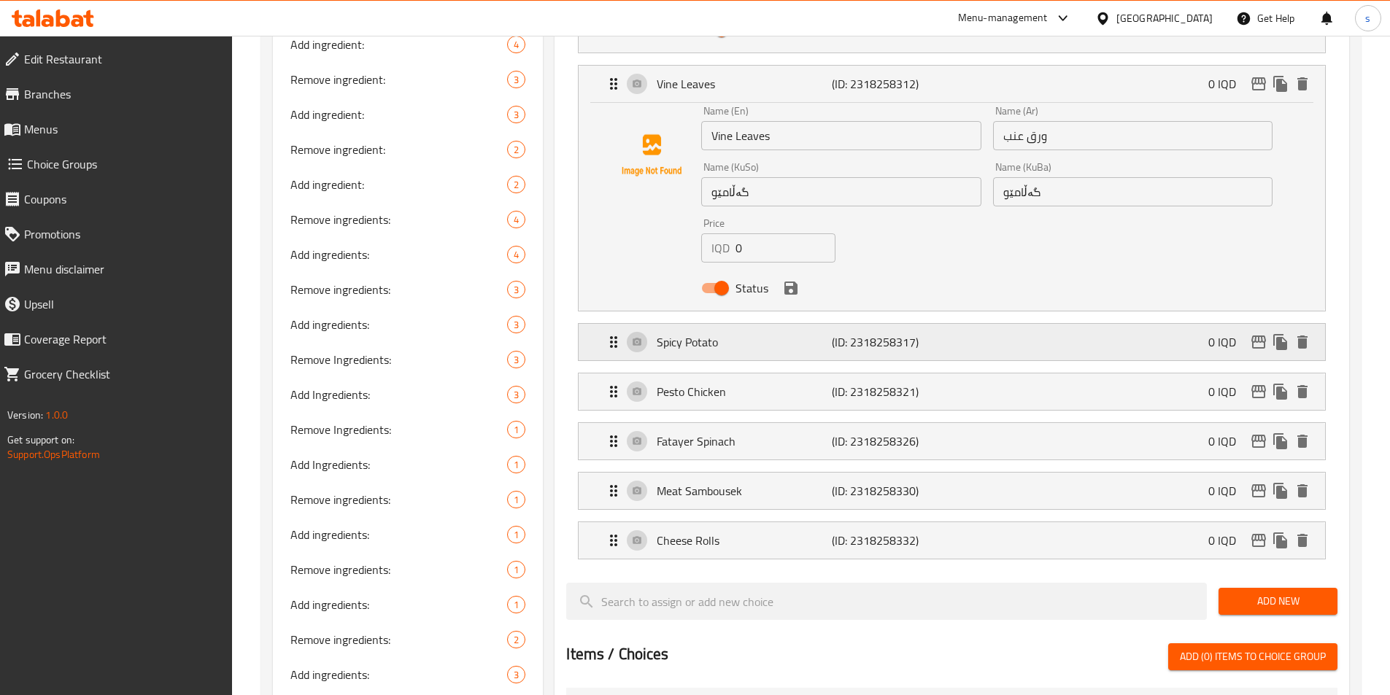
click at [1024, 324] on div "Spicy Potato (ID: 2318258317) 0 IQD" at bounding box center [956, 342] width 703 height 36
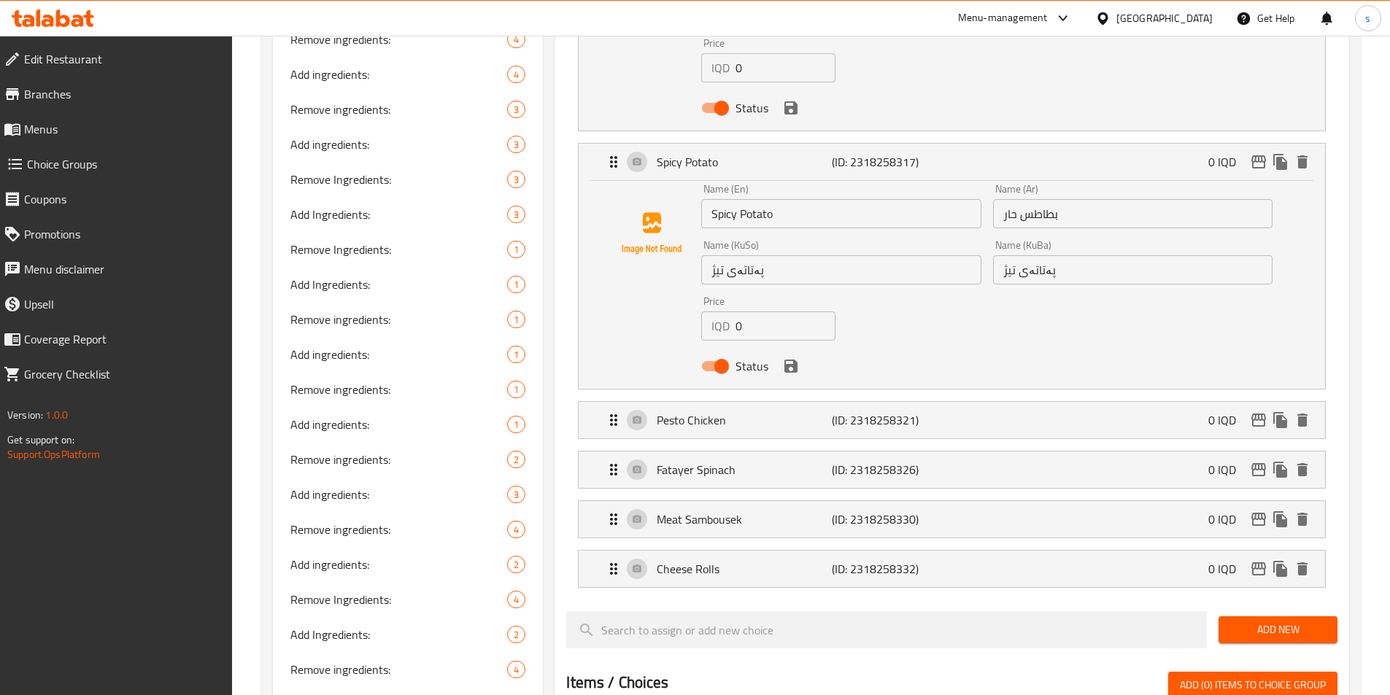
scroll to position [1904, 0]
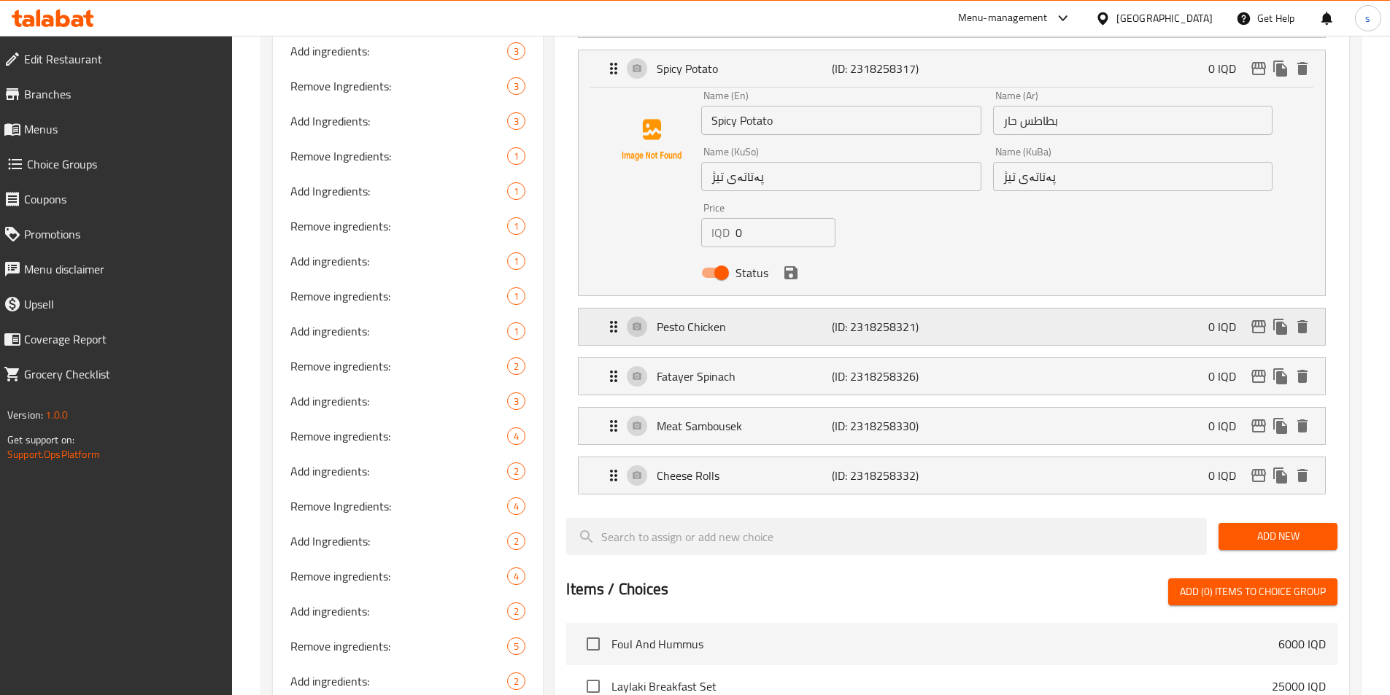
click at [956, 309] on div "Pesto Chicken (ID: 2318258321) 0 IQD" at bounding box center [956, 327] width 703 height 36
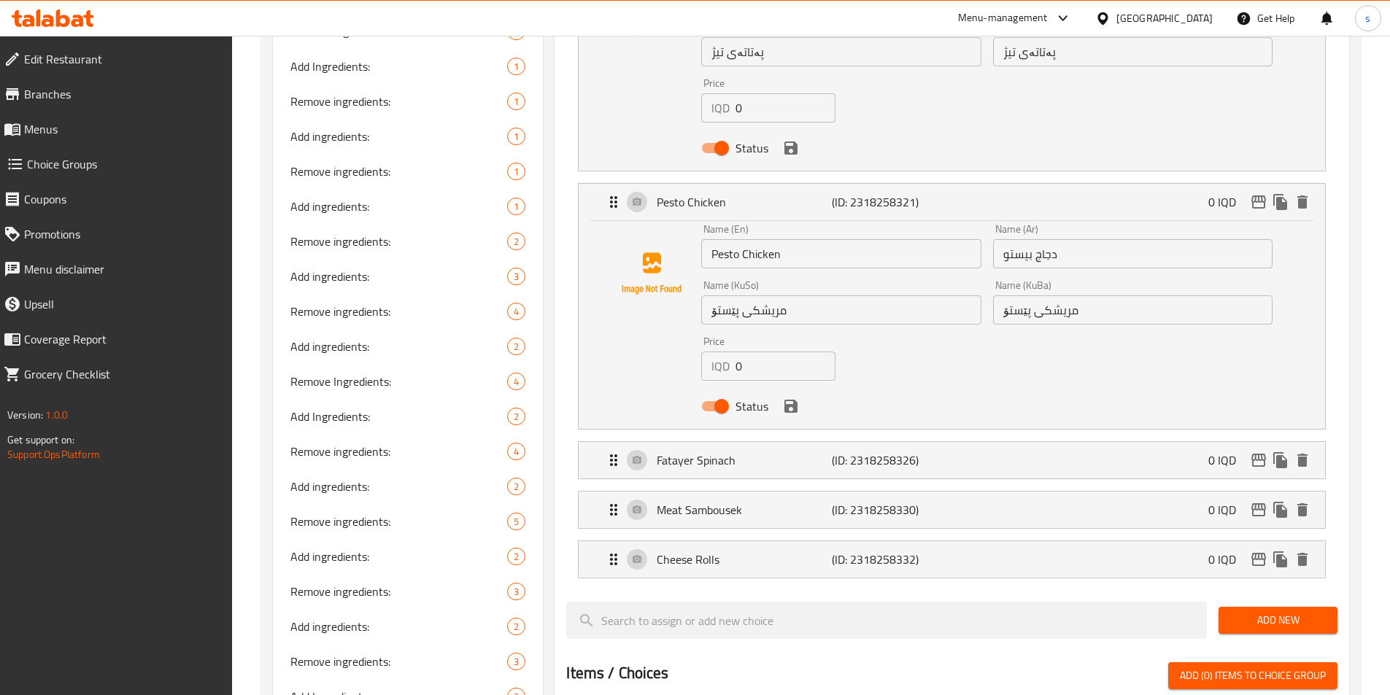
scroll to position [2163, 0]
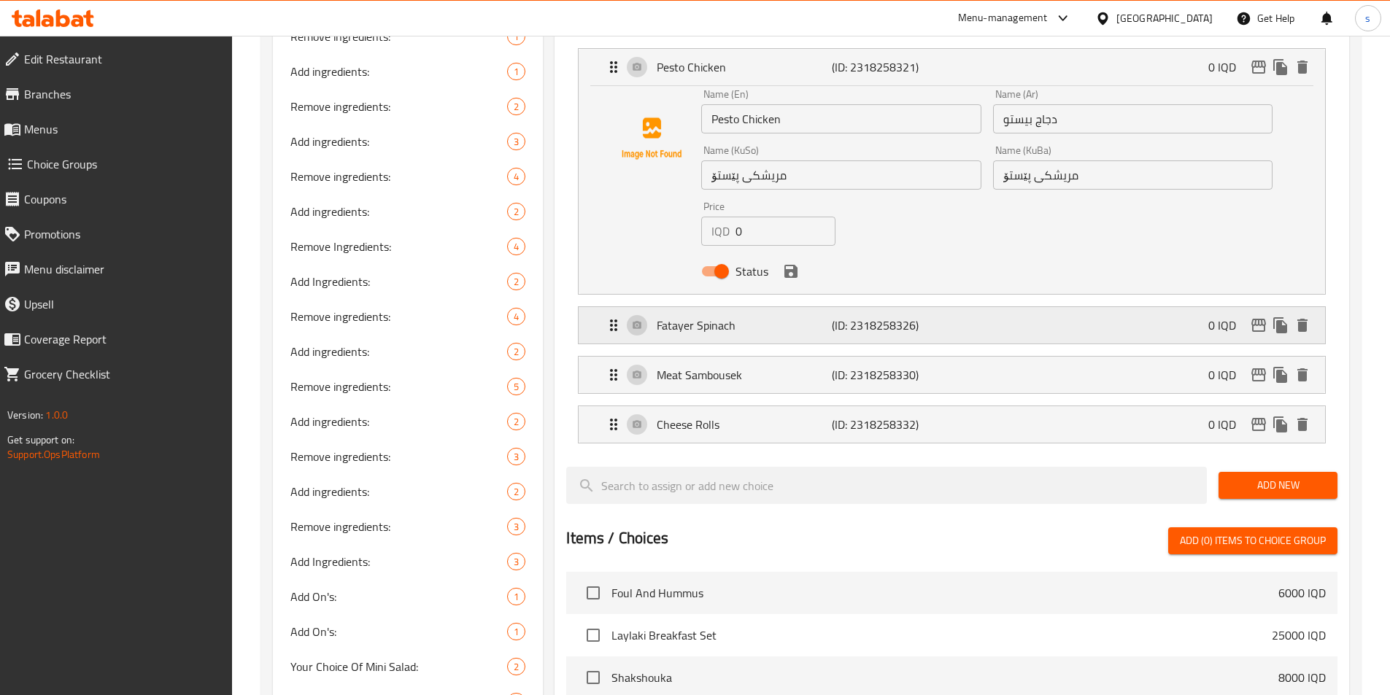
click at [982, 307] on div "Fatayer Spinach (ID: 2318258326) 0 IQD" at bounding box center [956, 325] width 703 height 36
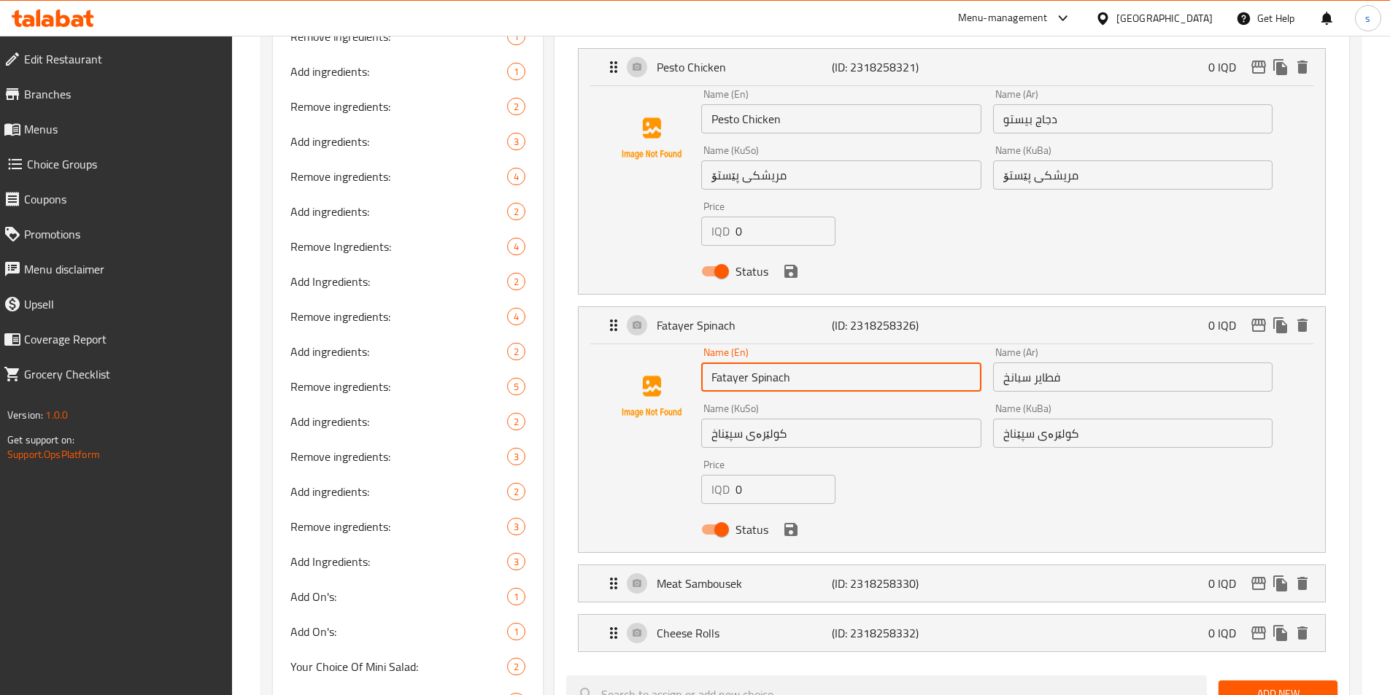
click at [731, 363] on input "Fatayer Spinach" at bounding box center [840, 377] width 279 height 29
click at [974, 565] on div "Meat Sambousek (ID: 2318258330) 0 IQD" at bounding box center [956, 583] width 703 height 36
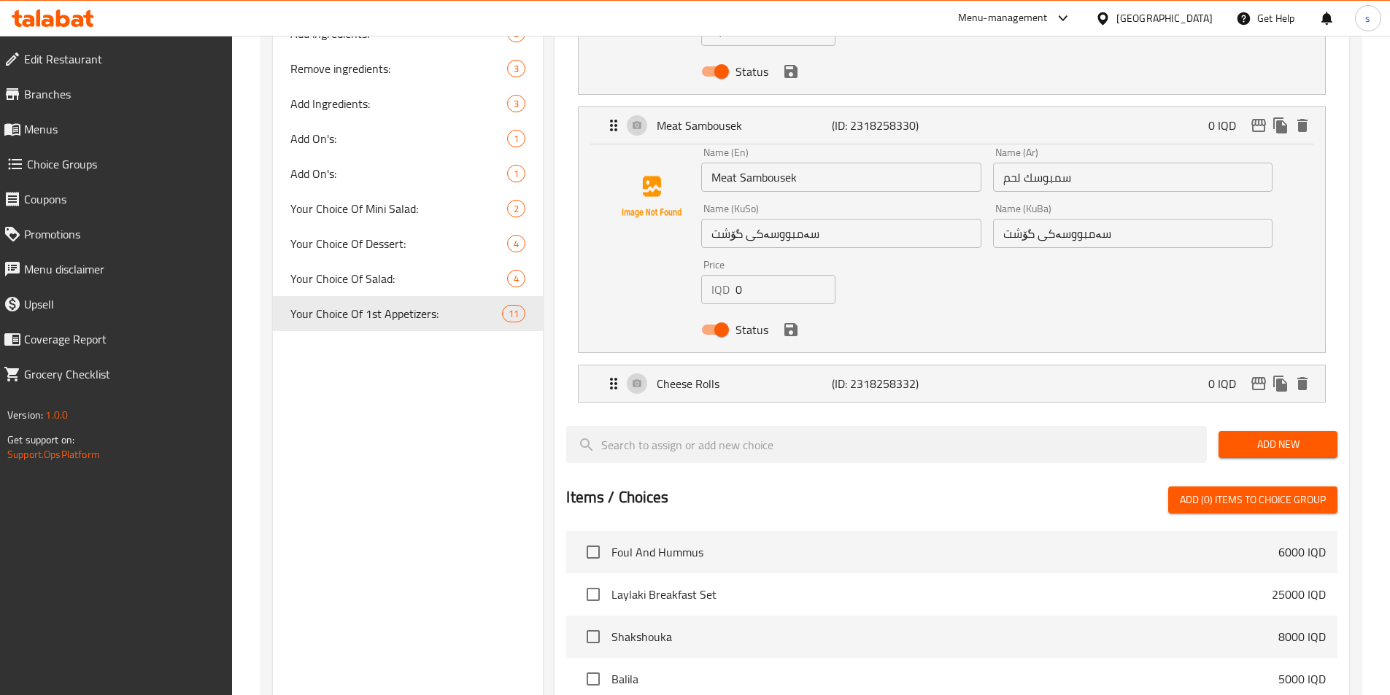
scroll to position [2746, 0]
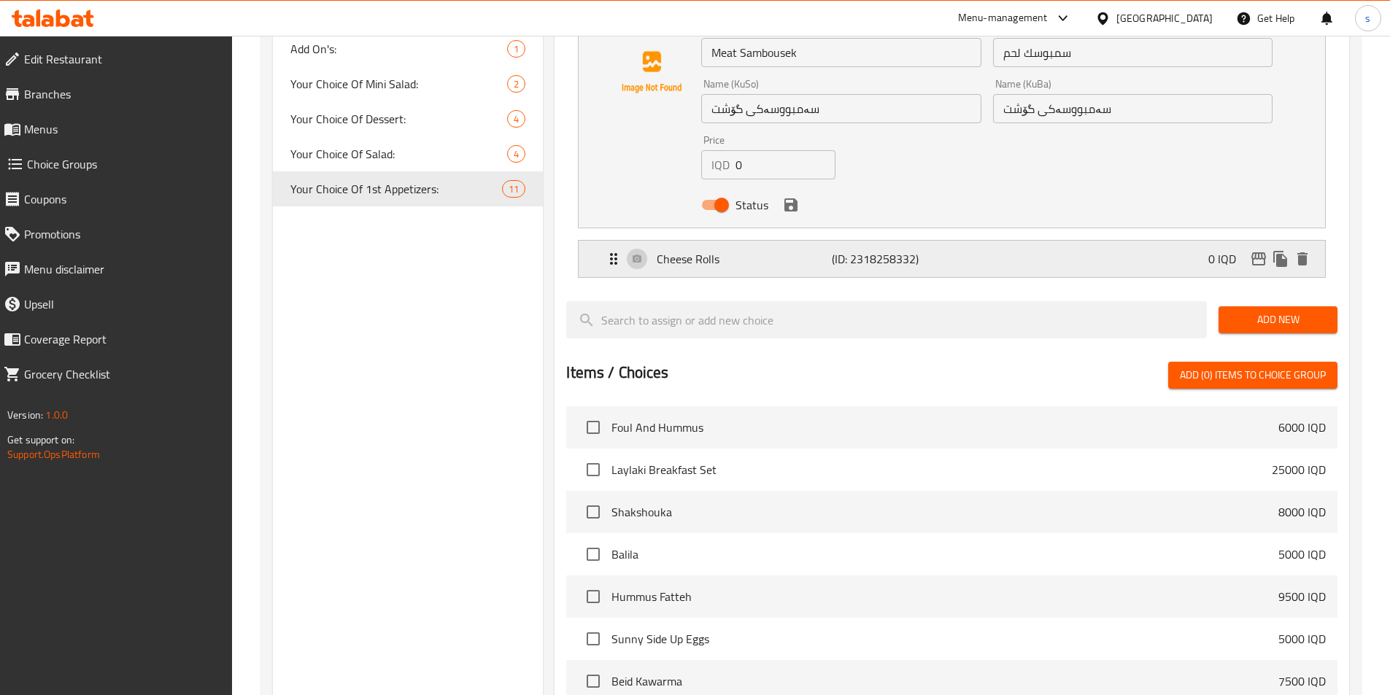
click at [920, 250] on p "(ID: 2318258332)" at bounding box center [890, 259] width 117 height 18
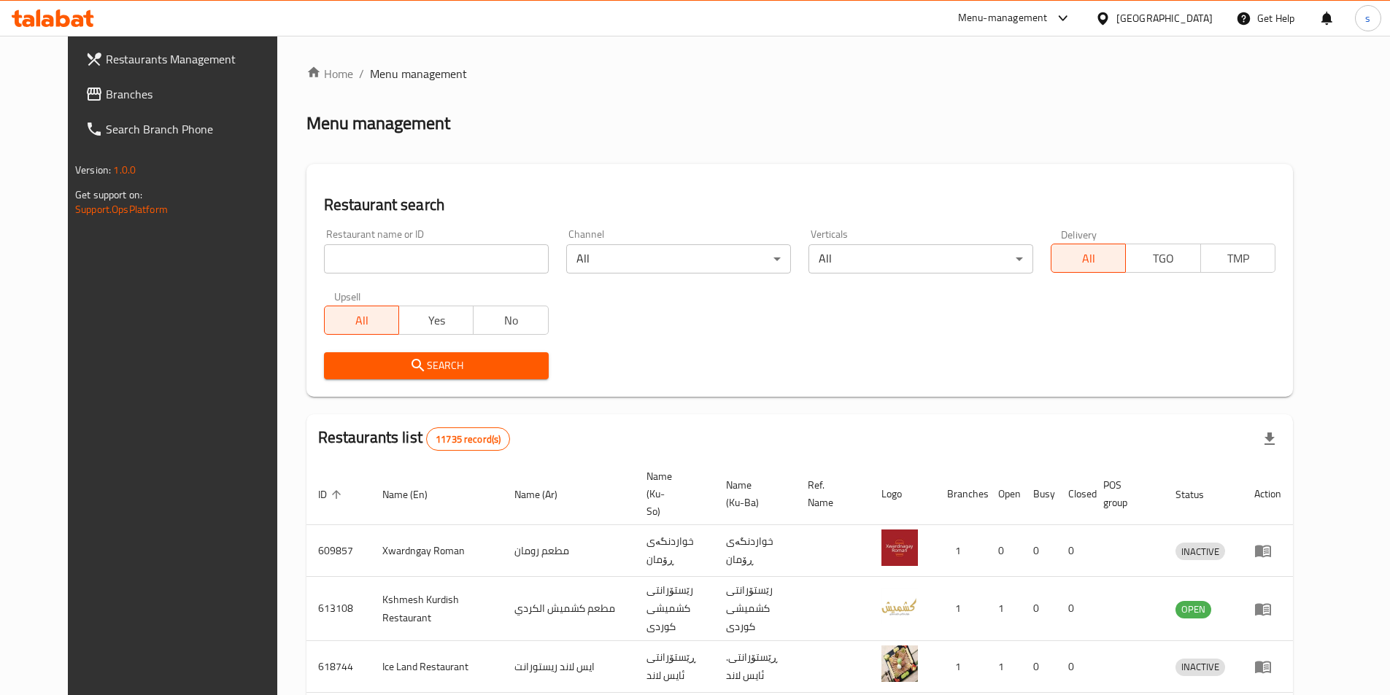
click at [332, 266] on div at bounding box center [695, 347] width 1390 height 695
click at [332, 266] on input "search" at bounding box center [436, 258] width 225 height 29
paste input "691955"
type input "691955"
click button "Search" at bounding box center [436, 365] width 225 height 27
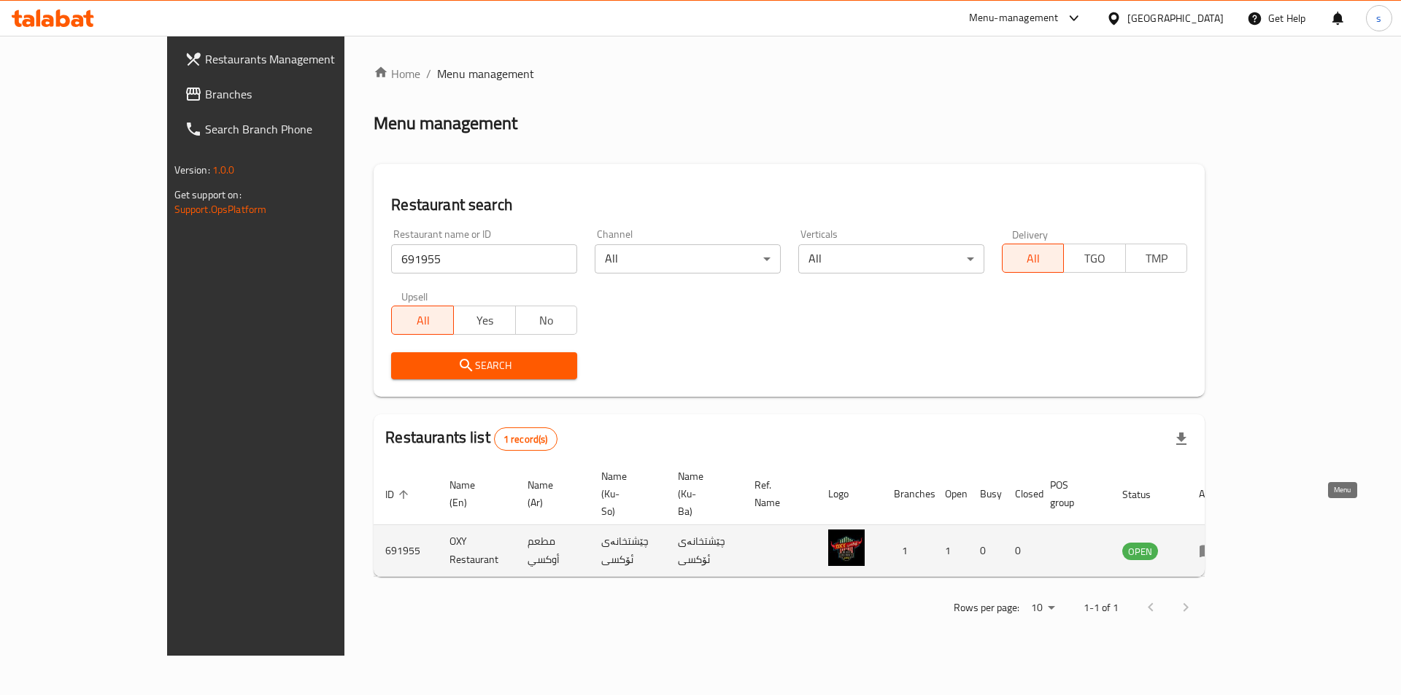
click at [1216, 542] on icon "enhanced table" at bounding box center [1208, 551] width 18 height 18
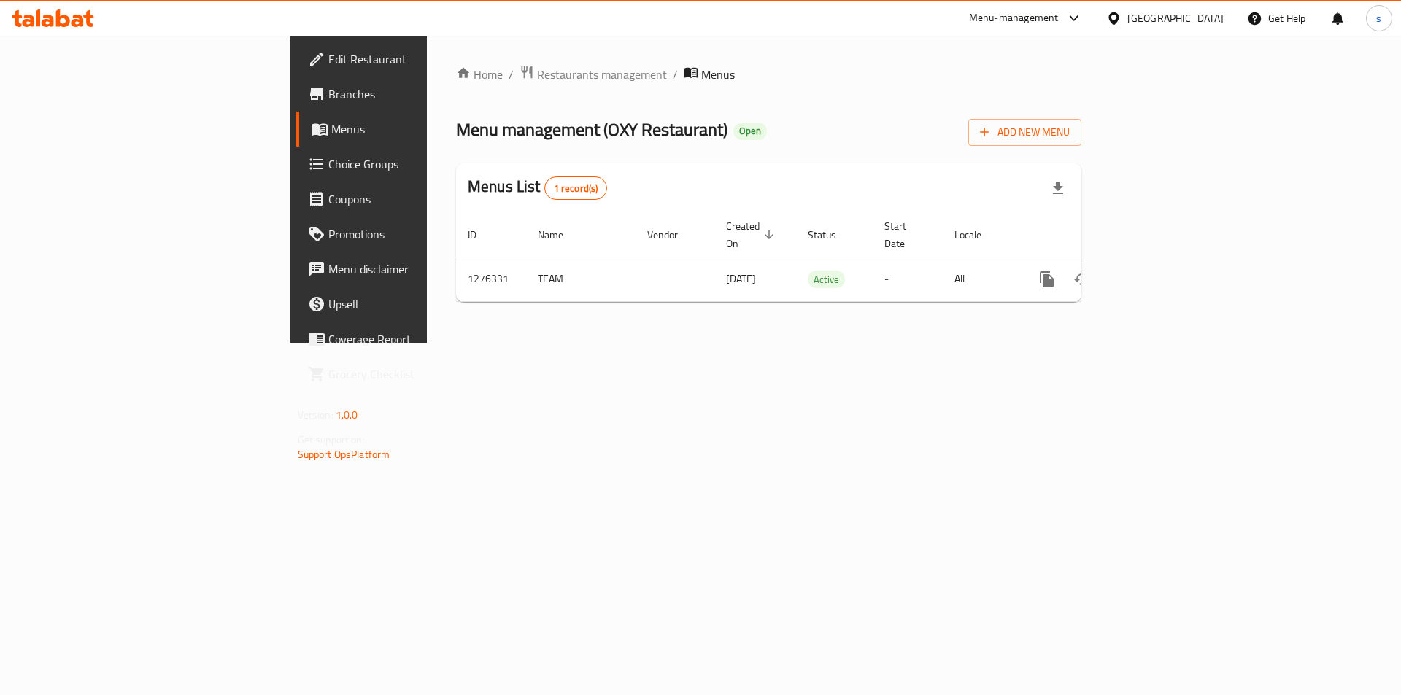
click at [296, 107] on link "Branches" at bounding box center [410, 94] width 228 height 35
